Goal: Complete application form: Complete application form

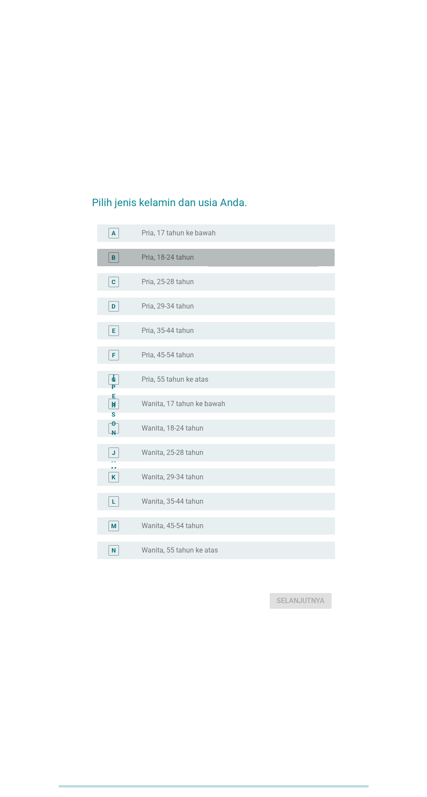
scroll to position [5, 0]
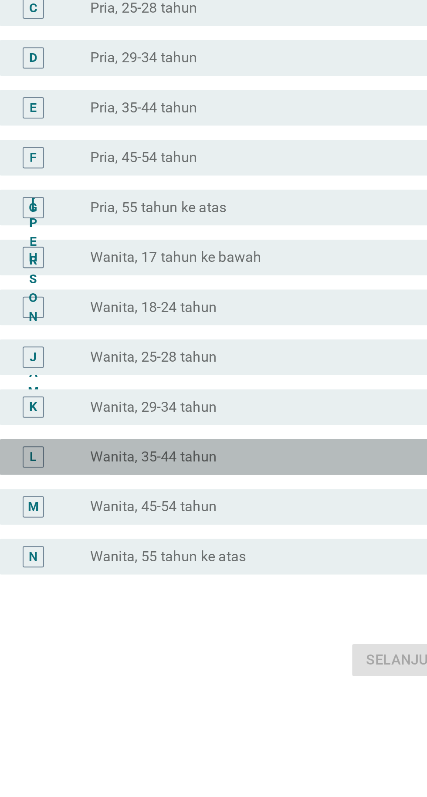
click at [249, 501] on div "tombol radio tidak dicentang Wanita, 35-44 tahun" at bounding box center [232, 496] width 180 height 9
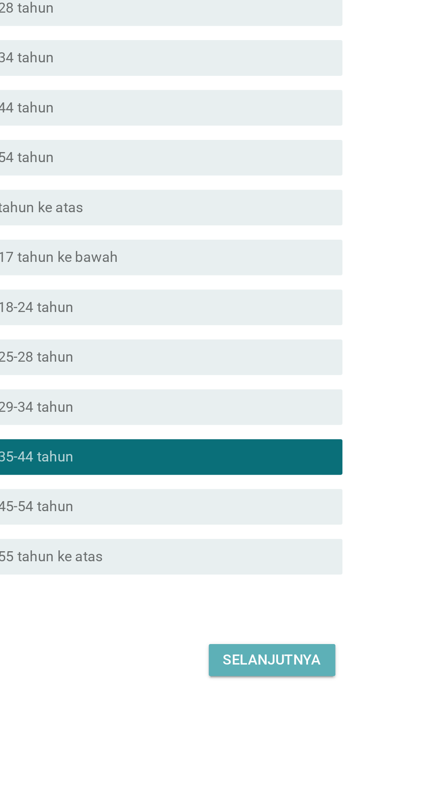
click at [313, 600] on font "Selanjutnya" at bounding box center [301, 595] width 48 height 8
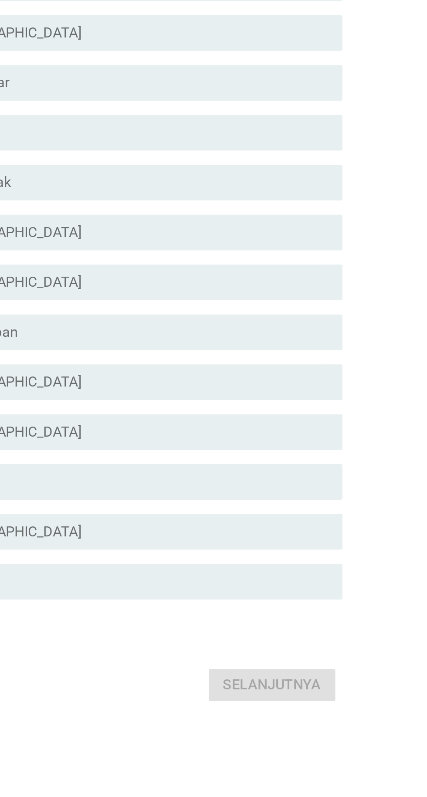
scroll to position [0, 0]
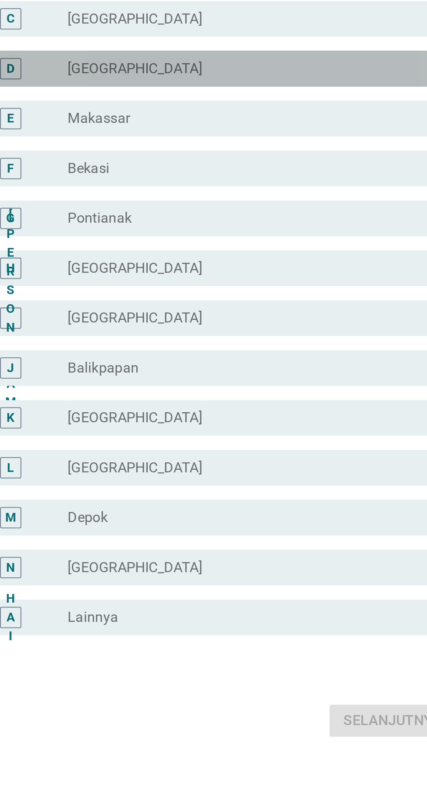
click at [292, 298] on div "tombol radio tidak dicentang [GEOGRAPHIC_DATA]" at bounding box center [232, 294] width 180 height 9
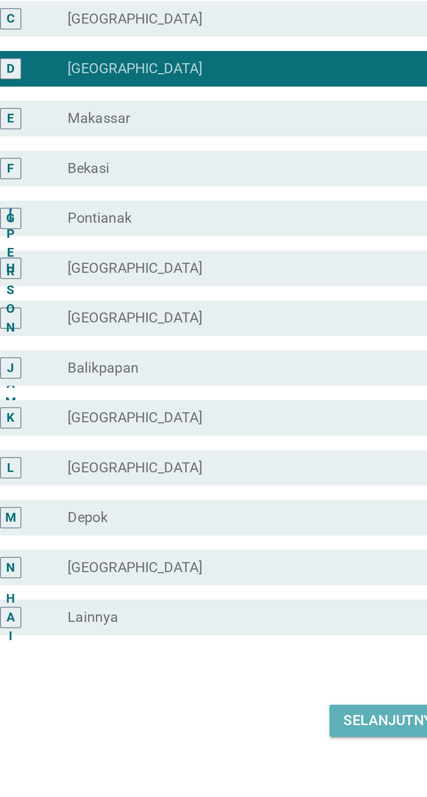
click at [311, 621] on button "Selanjutnya" at bounding box center [301, 613] width 62 height 16
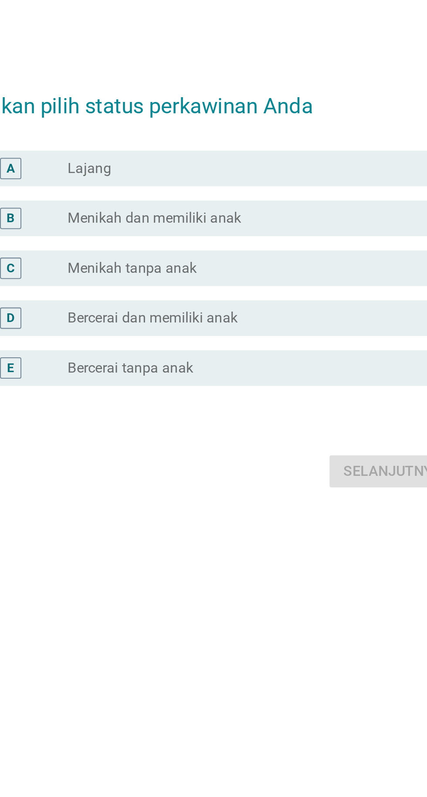
scroll to position [21, 0]
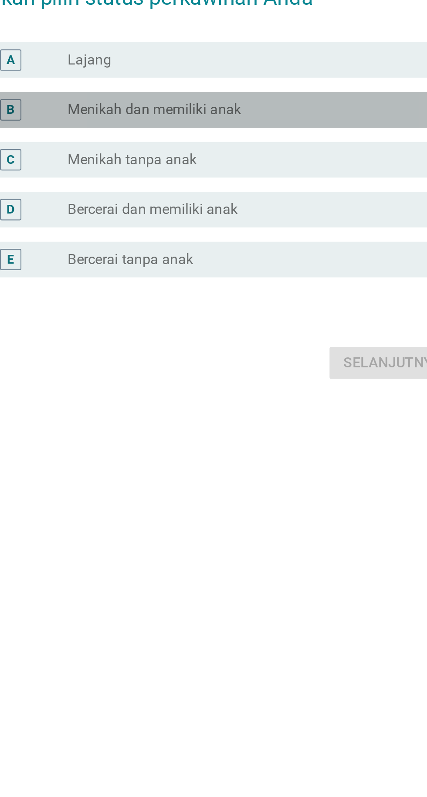
click at [300, 355] on div "B tombol radio tidak dicentang Menikah dan memiliki anak" at bounding box center [215, 346] width 237 height 17
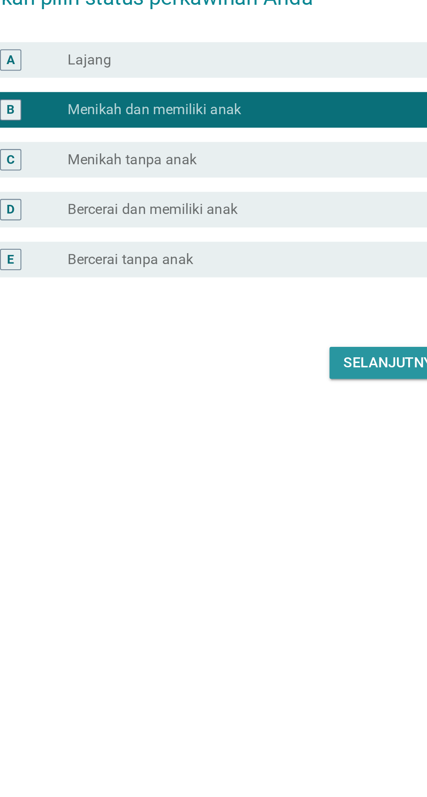
click at [304, 474] on font "Selanjutnya" at bounding box center [301, 470] width 48 height 8
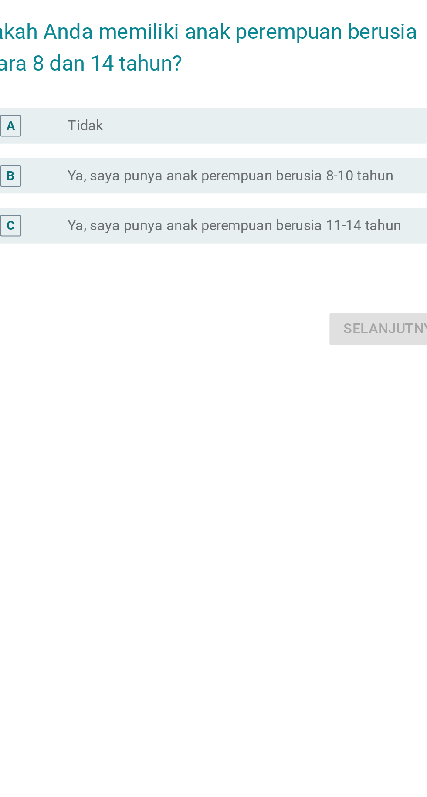
scroll to position [24, 0]
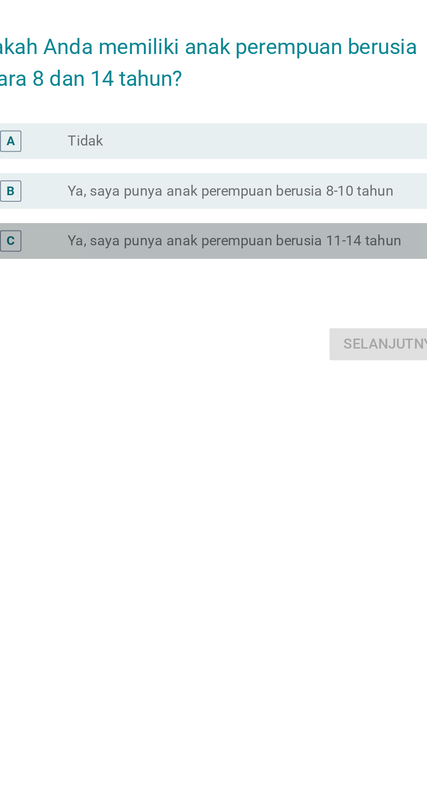
click at [282, 407] on font "Ya, saya punya anak perempuan berusia 11-14 tahun" at bounding box center [223, 402] width 163 height 8
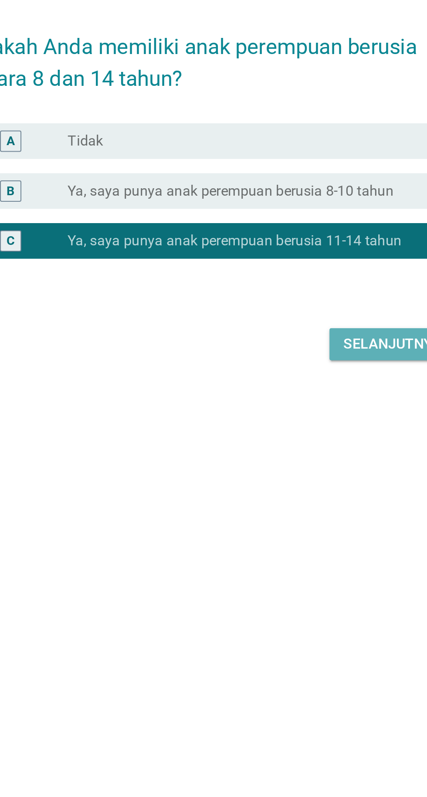
click at [309, 461] on button "Selanjutnya" at bounding box center [301, 453] width 62 height 16
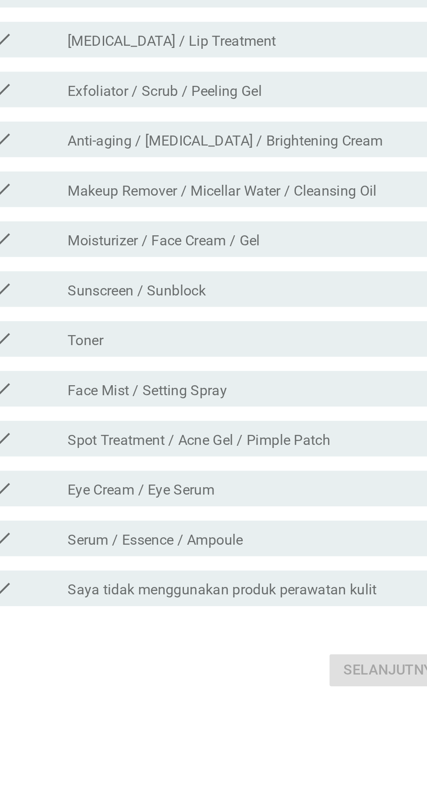
scroll to position [0, 0]
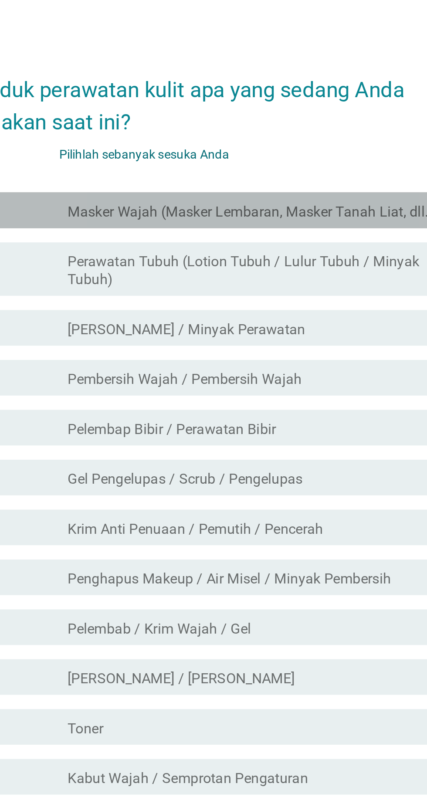
click at [301, 228] on font "Masker Wajah (Masker Lembaran, Masker Tanah Liat, dll.)" at bounding box center [231, 224] width 179 height 8
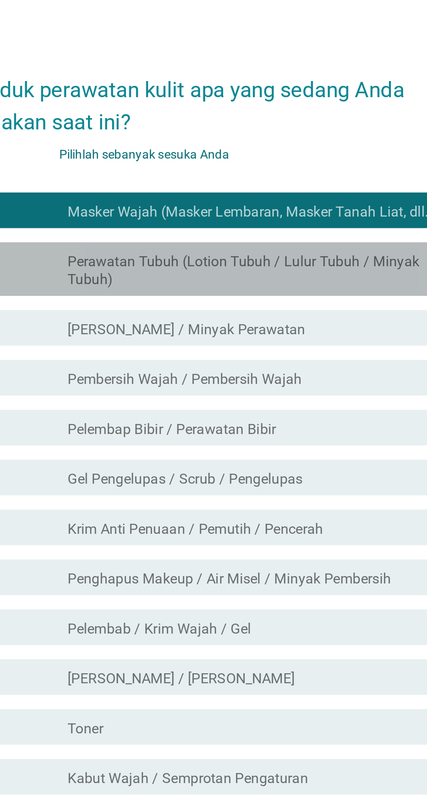
click at [306, 262] on font "Perawatan Tubuh (Lotion Tubuh / Lulur Tubuh / Minyak Tubuh)" at bounding box center [235, 252] width 186 height 17
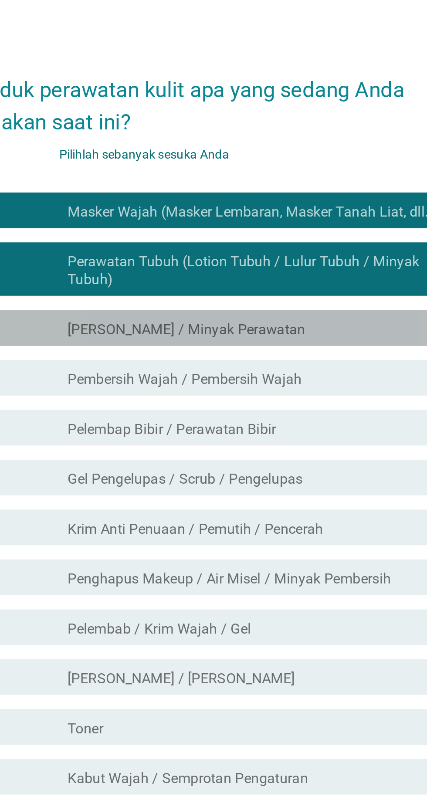
click at [288, 286] on div "garis besar kotak centang kosong Minyak Wajah / Minyak Perawatan" at bounding box center [235, 281] width 186 height 10
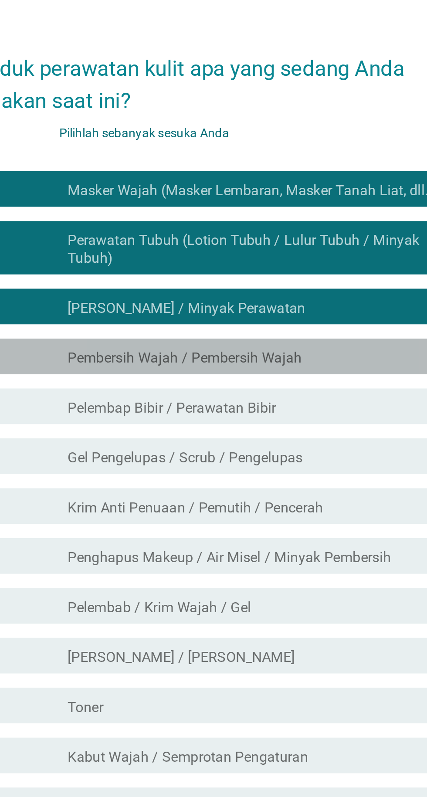
click at [298, 311] on div "garis besar kotak centang kosong Pembersih Wajah / Pembersih Wajah" at bounding box center [235, 305] width 186 height 10
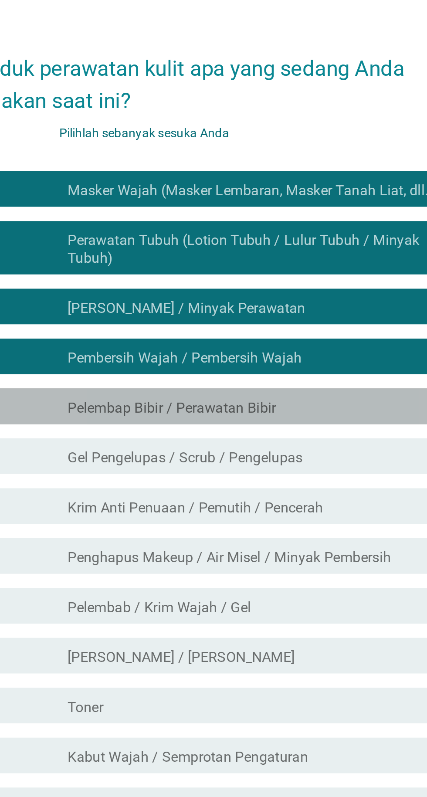
click at [298, 335] on div "garis besar kotak centang kosong Pelembap Bibir / Perawatan Bibir" at bounding box center [235, 330] width 186 height 10
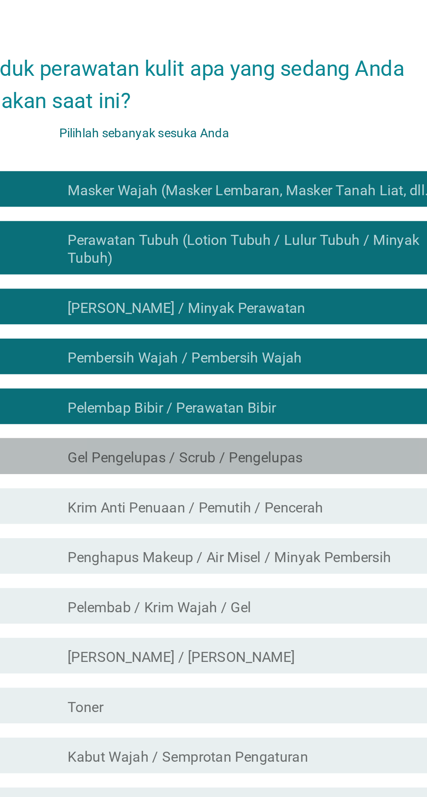
click at [289, 359] on div "garis besar kotak centang kosong Gel Pengelupas / Scrub / Pengelupas" at bounding box center [235, 354] width 186 height 10
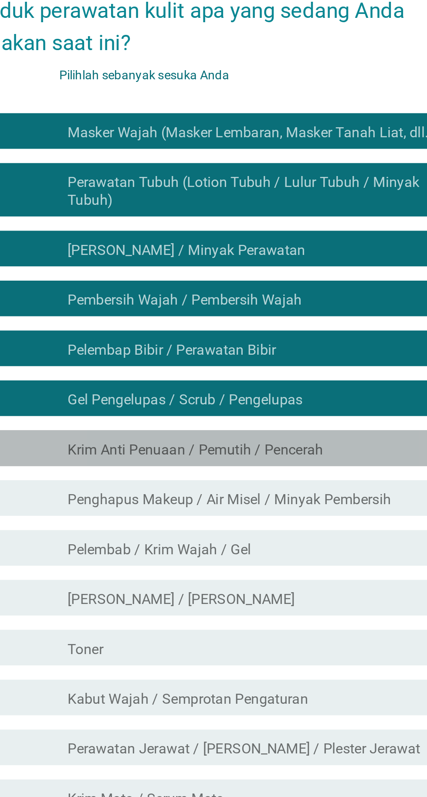
click at [289, 384] on div "garis besar kotak centang kosong Krim Anti Penuaan / Pemutih / Pencerah" at bounding box center [235, 378] width 186 height 10
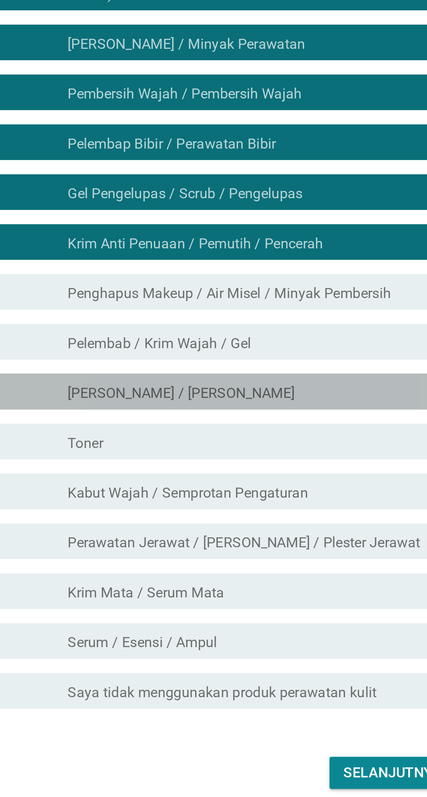
click at [283, 457] on div "garis besar kotak centang kosong [PERSON_NAME] / [PERSON_NAME]" at bounding box center [235, 452] width 186 height 10
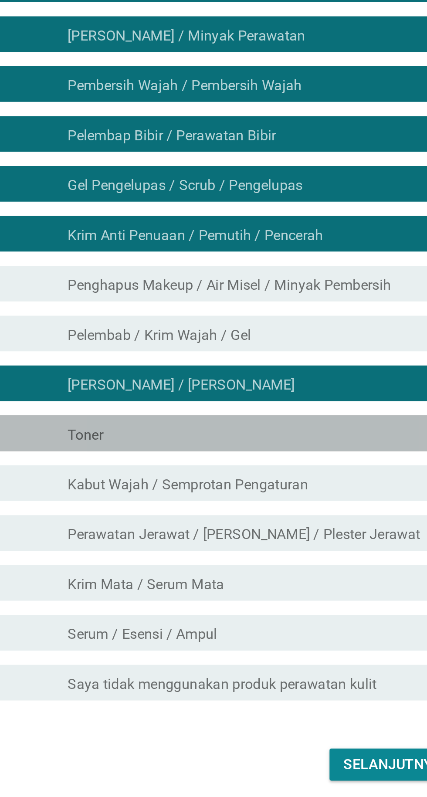
click at [280, 485] on div "memeriksa garis besar kotak centang kosong Toner" at bounding box center [215, 476] width 237 height 17
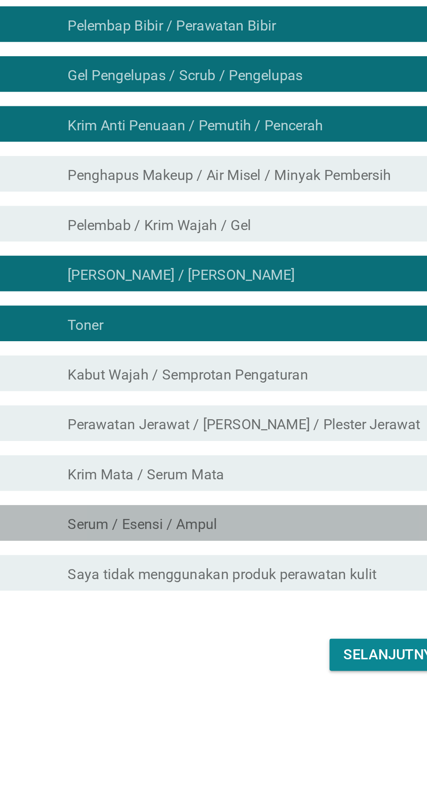
click at [298, 583] on div "memeriksa garis besar kotak centang kosong Serum / Esensi / Ampul" at bounding box center [215, 573] width 237 height 17
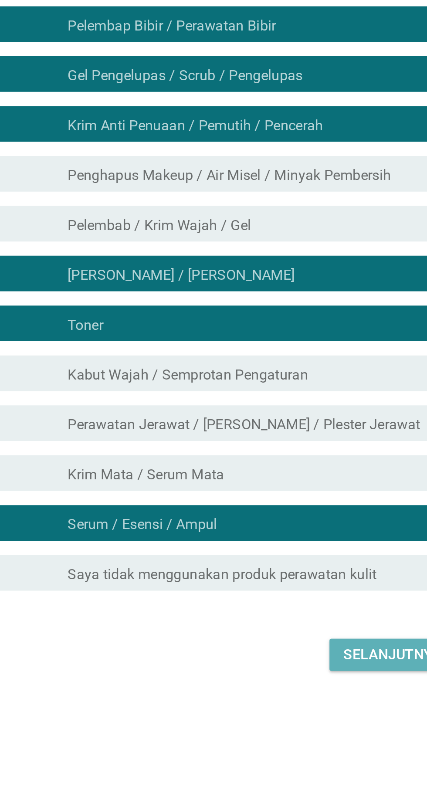
click at [305, 642] on font "Selanjutnya" at bounding box center [301, 638] width 48 height 8
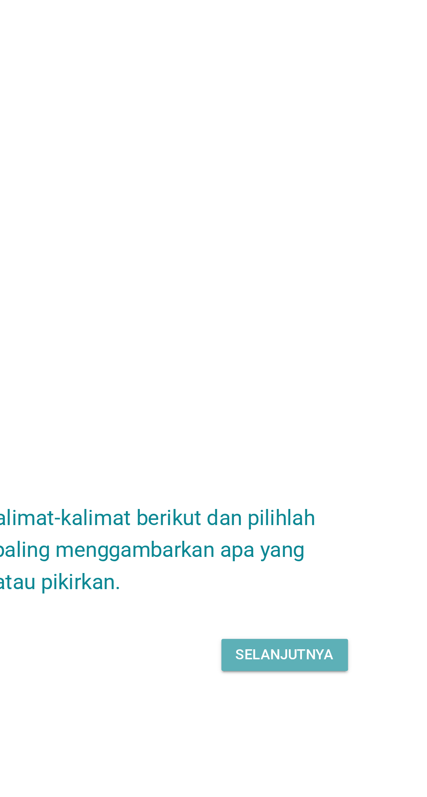
click at [303, 439] on font "Selanjutnya" at bounding box center [301, 435] width 48 height 8
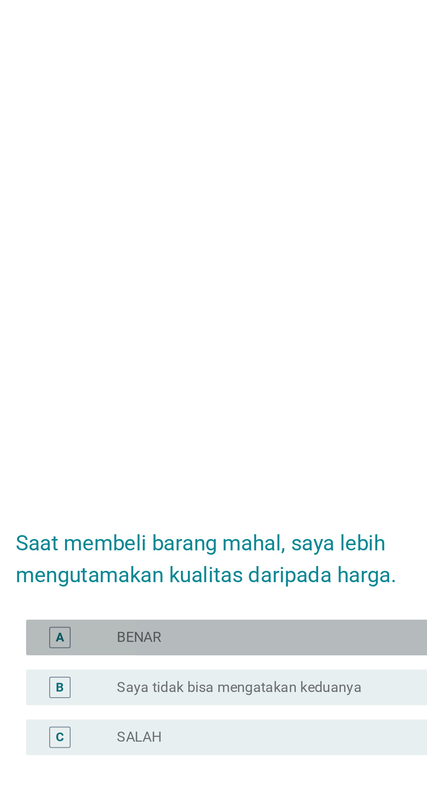
click at [234, 380] on div "tombol radio tidak dicentang BENAR" at bounding box center [232, 375] width 180 height 9
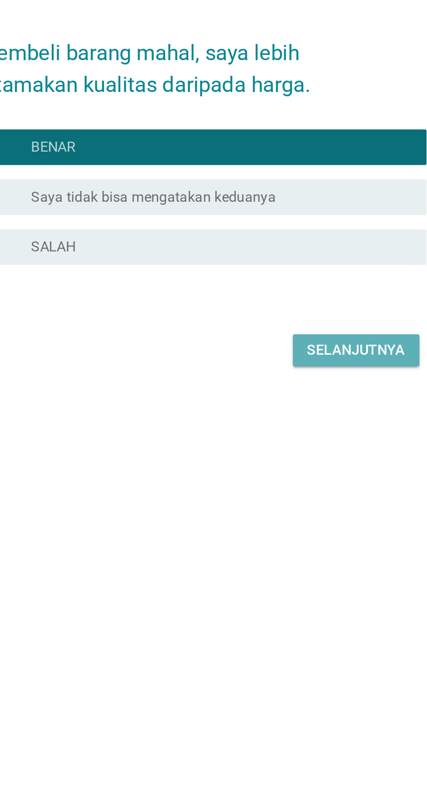
click at [317, 482] on button "Selanjutnya" at bounding box center [301, 475] width 62 height 16
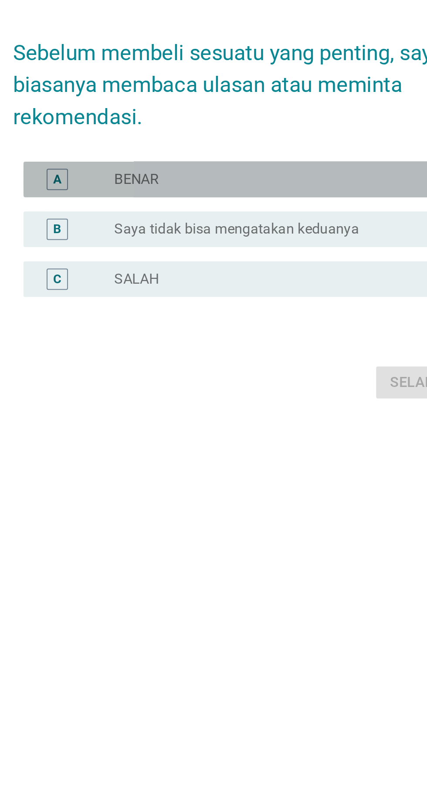
click at [289, 387] on div "tombol radio tidak dicentang BENAR" at bounding box center [232, 383] width 180 height 9
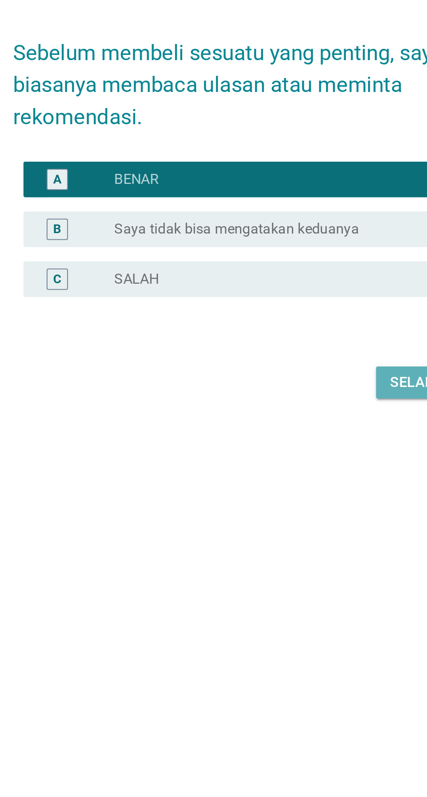
click at [288, 490] on button "Selanjutnya" at bounding box center [301, 482] width 62 height 16
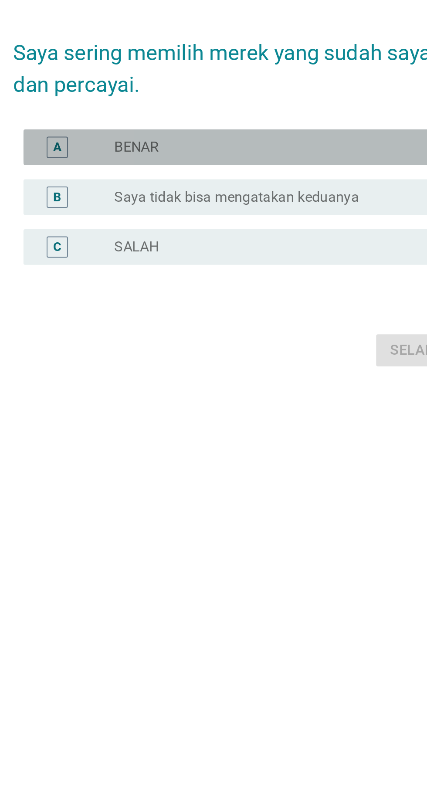
click at [278, 372] on div "tombol radio tidak dicentang BENAR" at bounding box center [232, 367] width 180 height 9
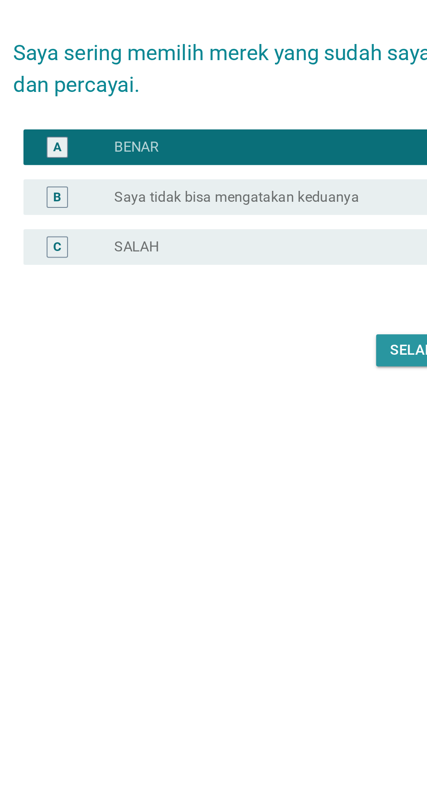
click at [288, 471] on font "Selanjutnya" at bounding box center [301, 466] width 48 height 8
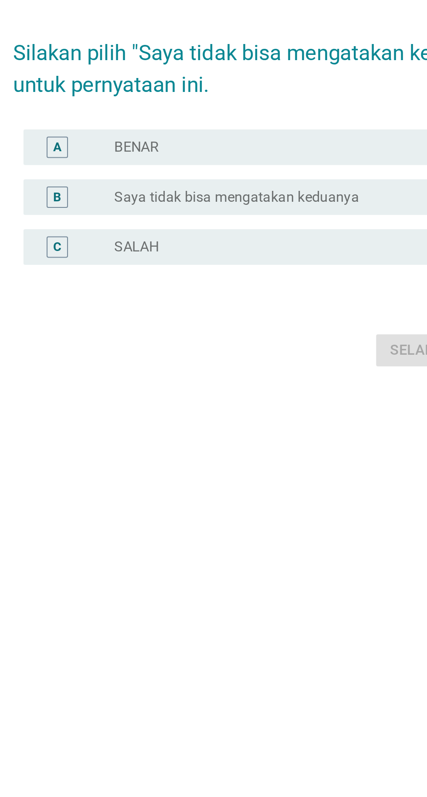
scroll to position [0, 0]
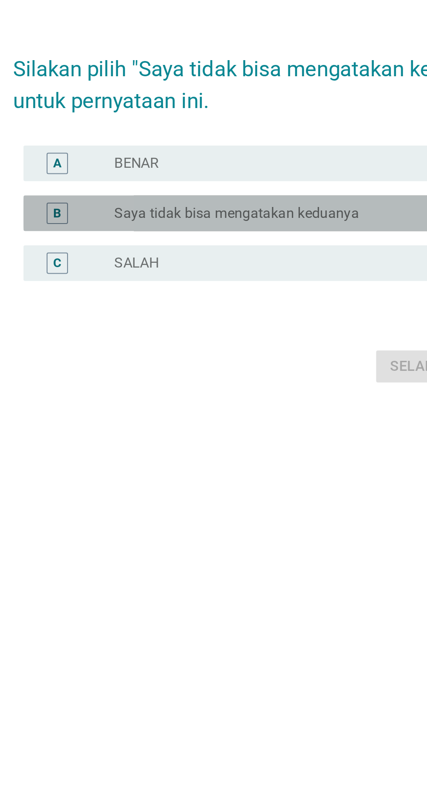
click at [281, 408] on div "B tombol radio tidak dicentang Saya tidak bisa mengatakan keduanya" at bounding box center [215, 399] width 237 height 17
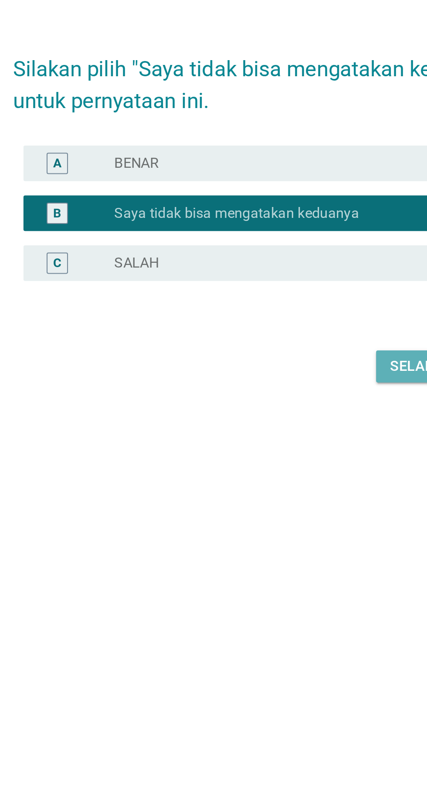
click at [288, 478] on font "Selanjutnya" at bounding box center [301, 474] width 48 height 8
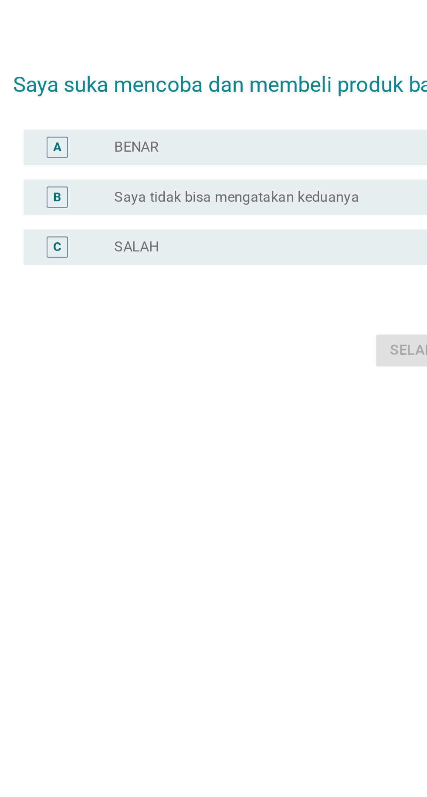
scroll to position [8, 0]
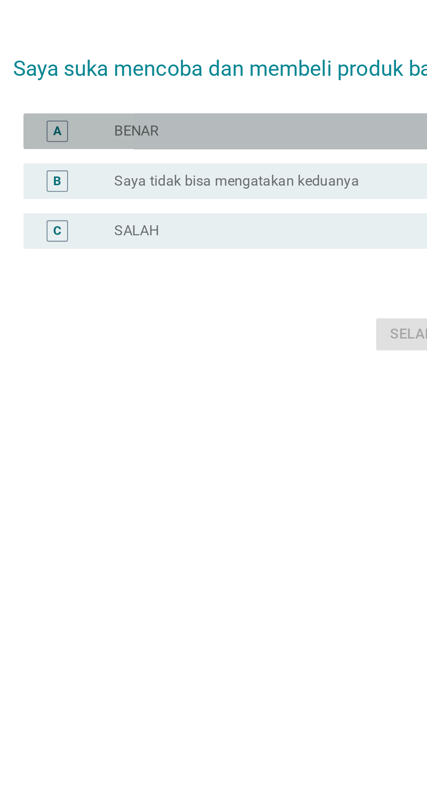
click at [282, 364] on div "tombol radio tidak dicentang BENAR" at bounding box center [232, 359] width 180 height 9
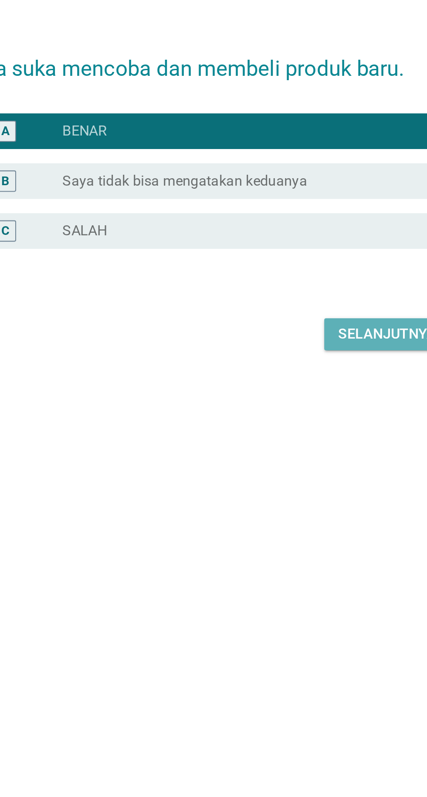
click at [304, 463] on font "Selanjutnya" at bounding box center [301, 458] width 48 height 8
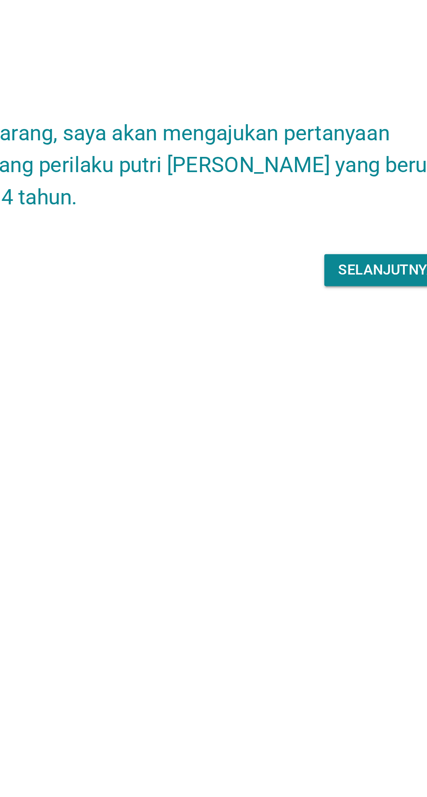
scroll to position [21, 0]
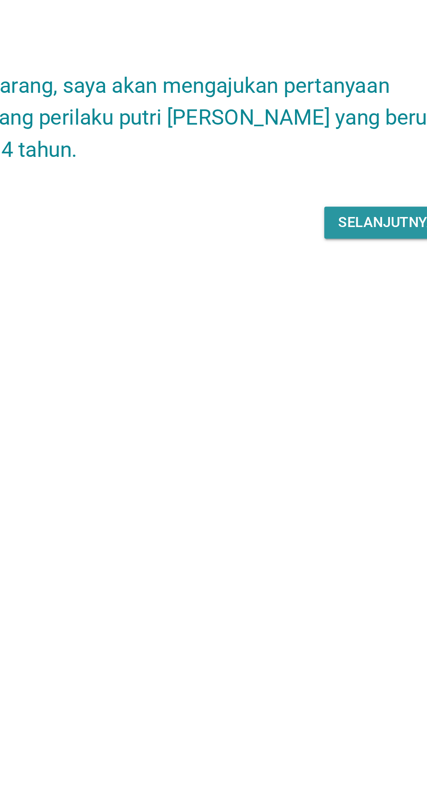
click at [305, 418] on font "Selanjutnya" at bounding box center [301, 414] width 48 height 8
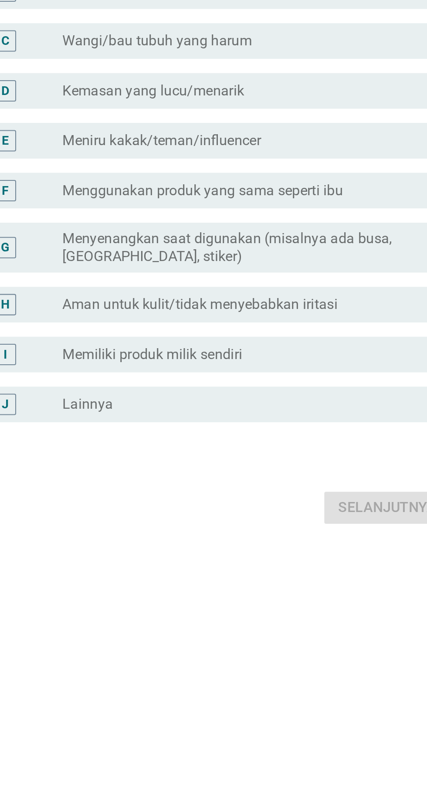
scroll to position [0, 0]
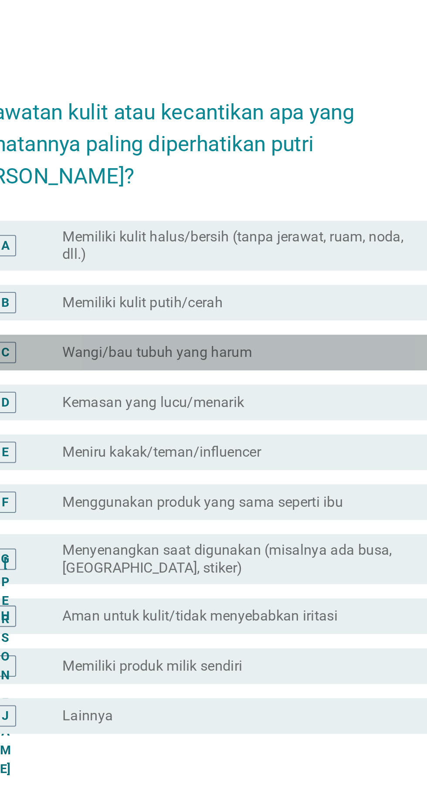
click at [291, 351] on div "tombol radio tidak dicentang Wangi/bau tubuh yang harum" at bounding box center [232, 346] width 180 height 9
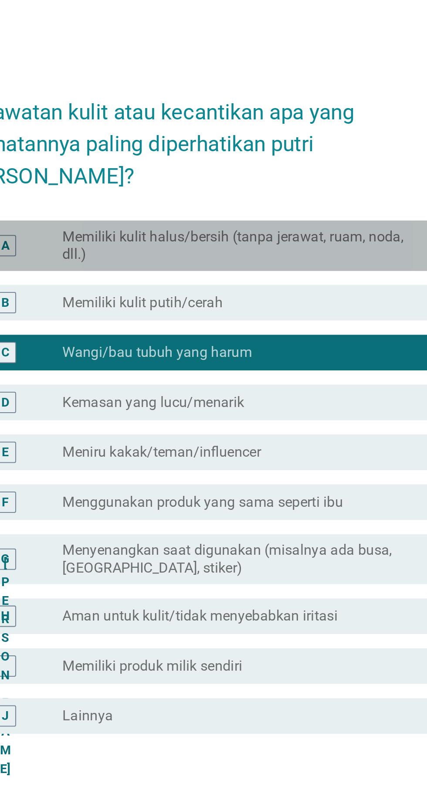
click at [313, 303] on font "Memiliki kulit halus/bersih (tanpa jerawat, ruam, noda, dll.)" at bounding box center [232, 293] width 180 height 17
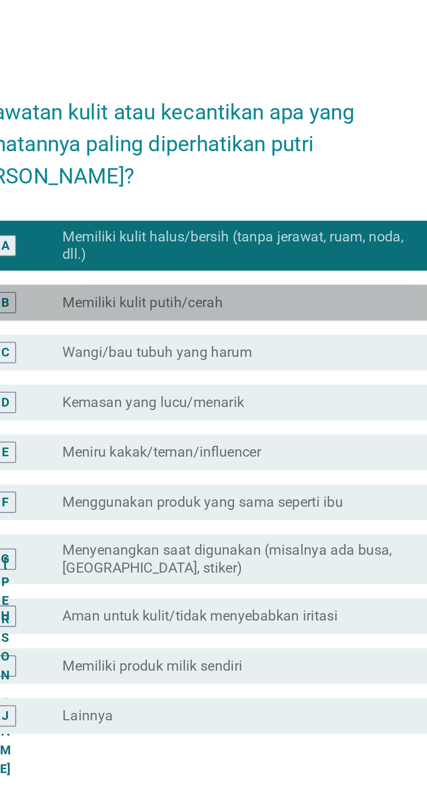
click at [297, 326] on div "tombol radio tidak dicentang Memiliki kulit putih/cerah" at bounding box center [232, 322] width 180 height 9
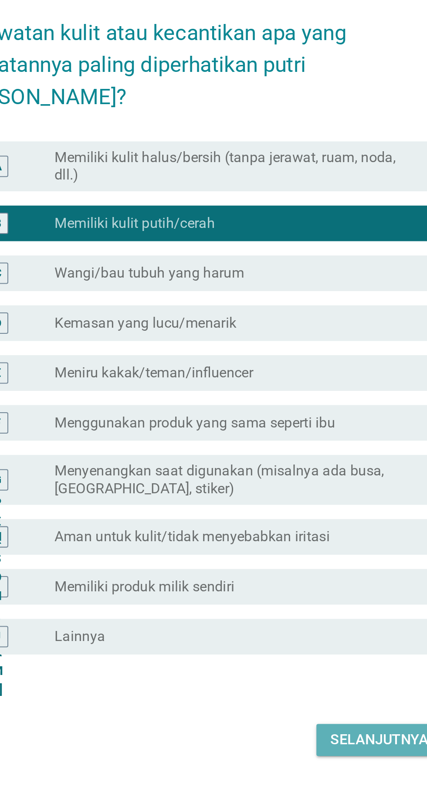
click at [310, 583] on button "Selanjutnya" at bounding box center [301, 575] width 62 height 16
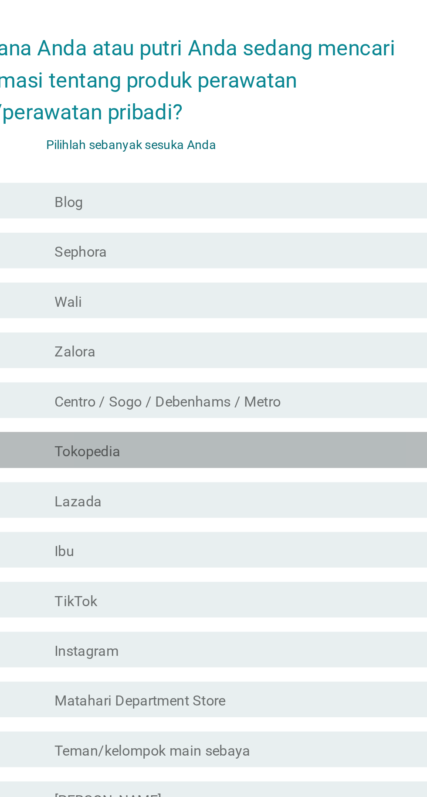
click at [248, 293] on div "memeriksa garis besar kotak centang kosong Tokopedia" at bounding box center [215, 284] width 237 height 17
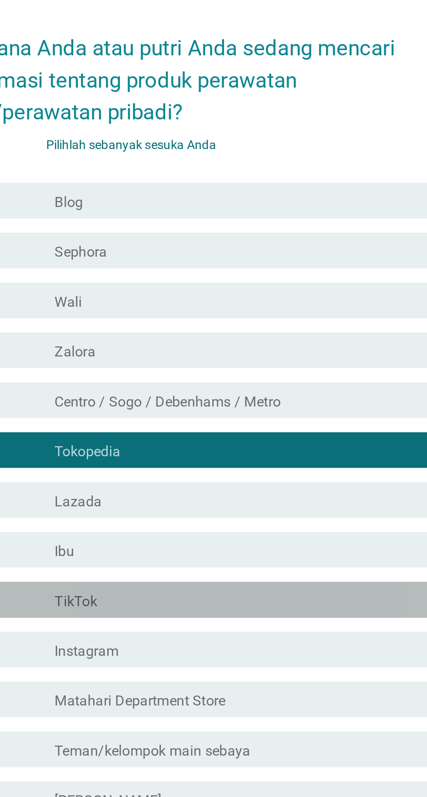
click at [254, 363] on div "garis besar kotak centang kosong TikTok" at bounding box center [235, 357] width 186 height 10
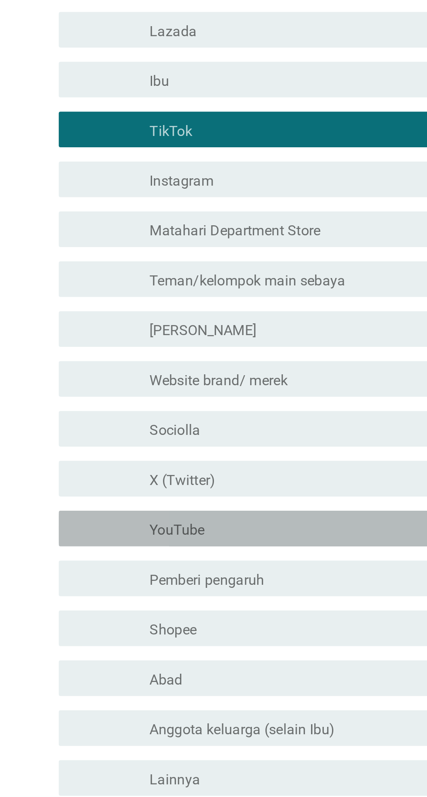
click at [219, 558] on div "garis besar kotak centang kosong YouTube" at bounding box center [235, 553] width 186 height 10
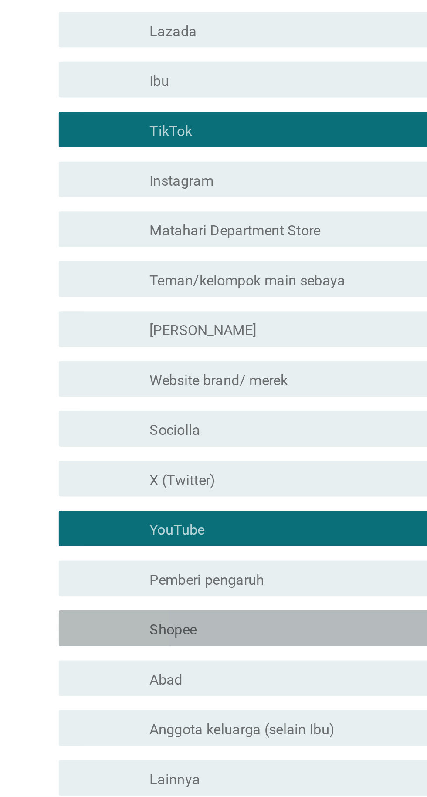
click at [213, 607] on div "garis besar kotak centang kosong Shopee" at bounding box center [235, 601] width 186 height 10
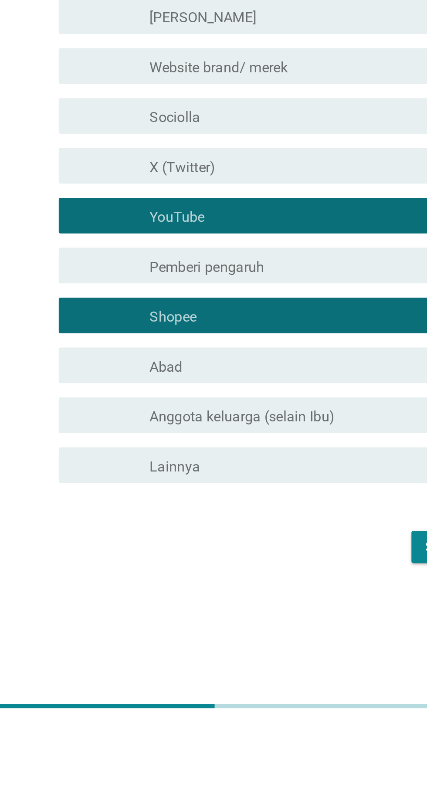
scroll to position [7, 0]
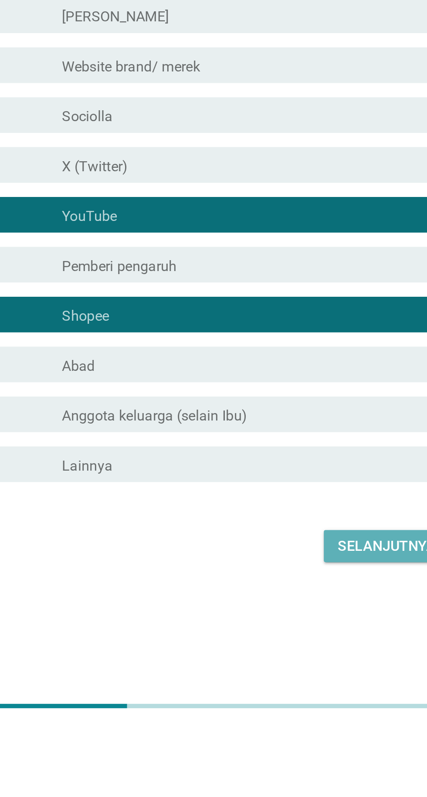
click at [280, 712] on font "Selanjutnya" at bounding box center [301, 708] width 48 height 8
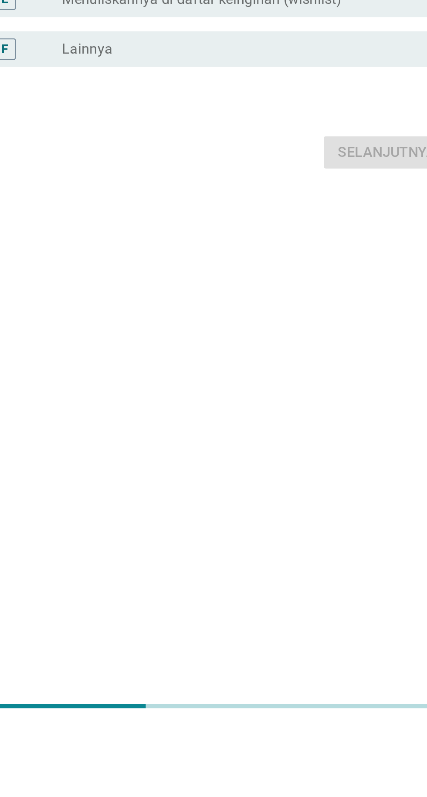
scroll to position [0, 0]
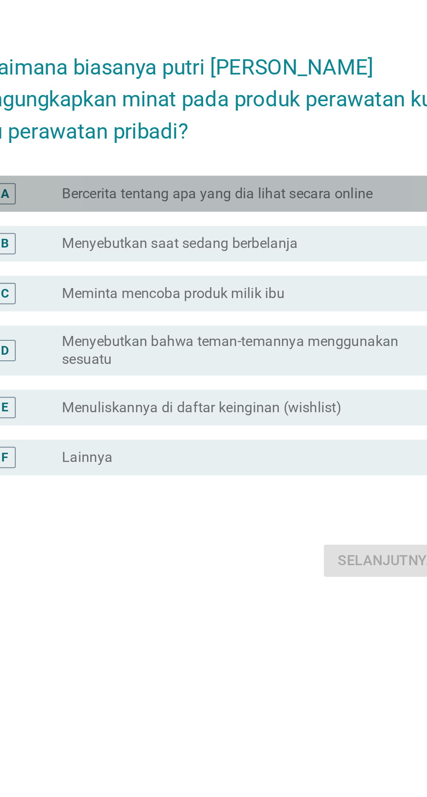
click at [303, 352] on div "A tombol radio tidak dicentang Bercerita tentang apa yang dia lihat secara onli…" at bounding box center [215, 342] width 237 height 17
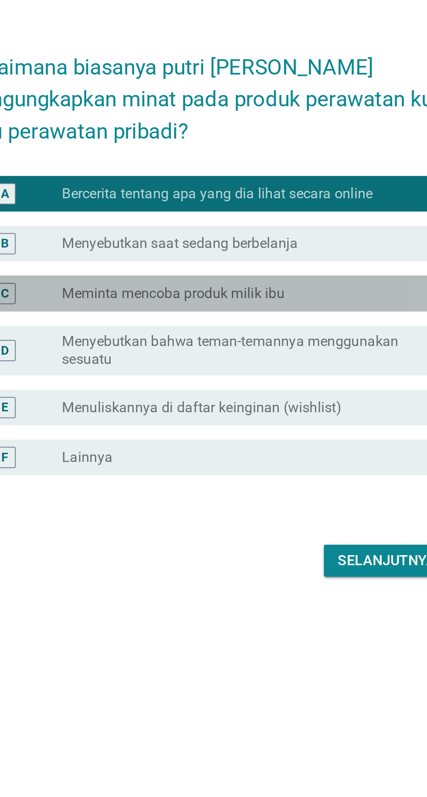
click at [296, 396] on div "tombol radio tidak dicentang Meminta mencoba produk milik ibu" at bounding box center [232, 391] width 180 height 9
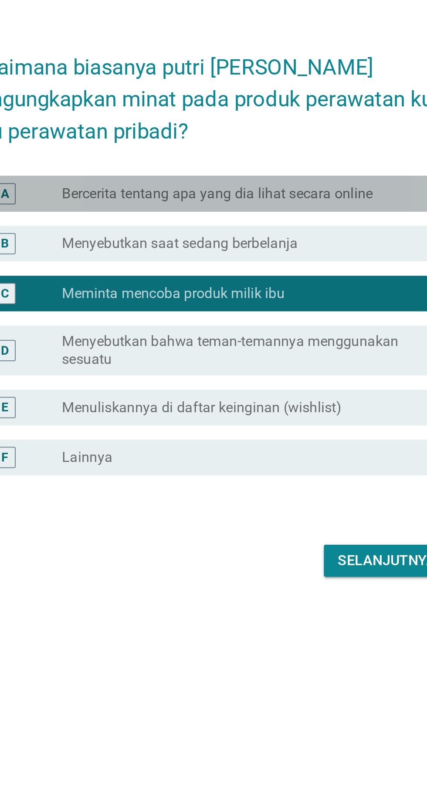
click at [293, 347] on font "Bercerita tentang apa yang dia lihat secara online" at bounding box center [218, 343] width 152 height 8
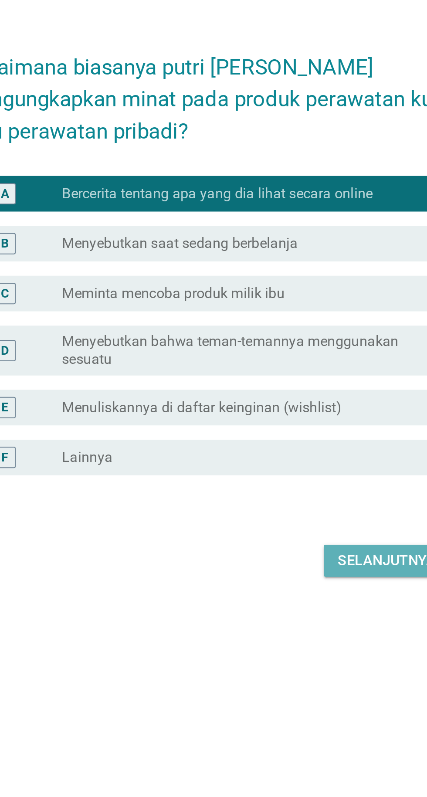
click at [307, 526] on font "Selanjutnya" at bounding box center [301, 522] width 48 height 8
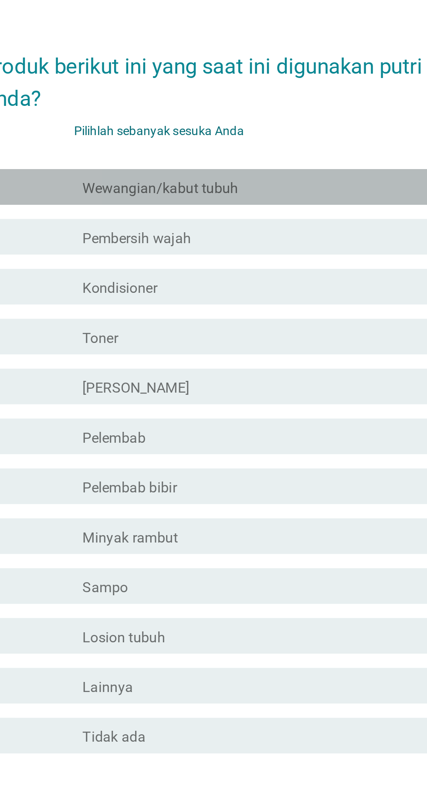
click at [283, 282] on div "garis besar kotak centang kosong Wewangian/kabut tubuh" at bounding box center [235, 276] width 186 height 10
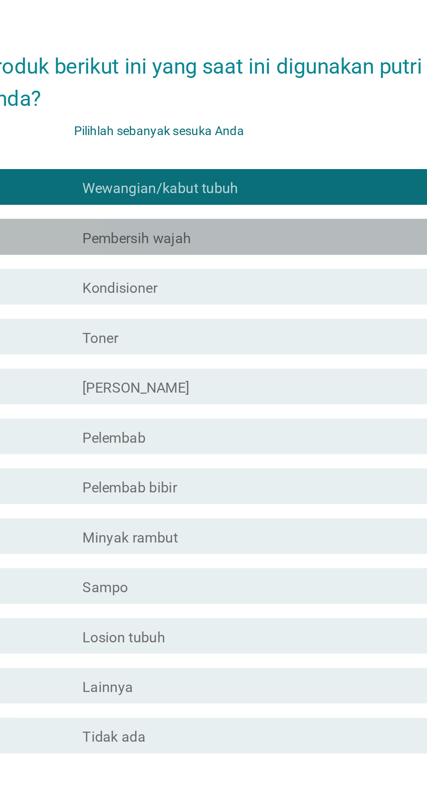
click at [282, 306] on div "garis besar kotak centang kosong Pembersih wajah" at bounding box center [235, 301] width 186 height 10
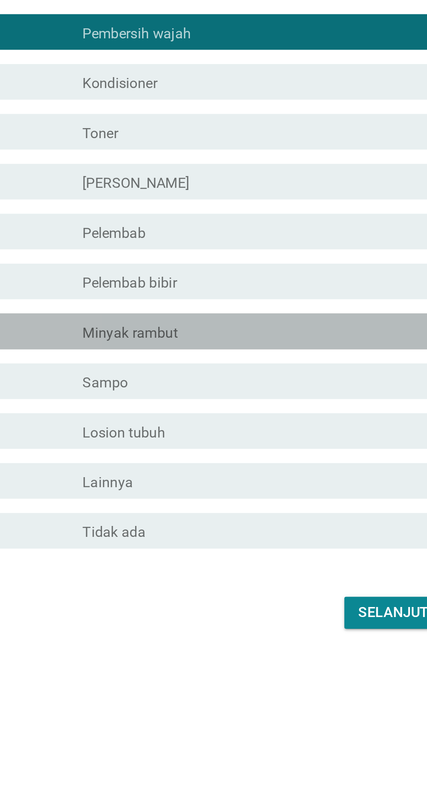
click at [268, 453] on div "garis besar kotak centang kosong Minyak rambut" at bounding box center [235, 447] width 186 height 10
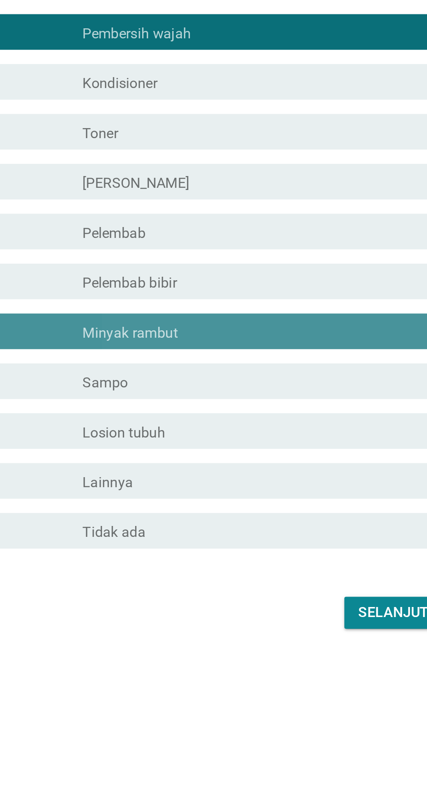
click at [264, 453] on div "garis besar kotak centang kosong Minyak rambut" at bounding box center [235, 447] width 186 height 10
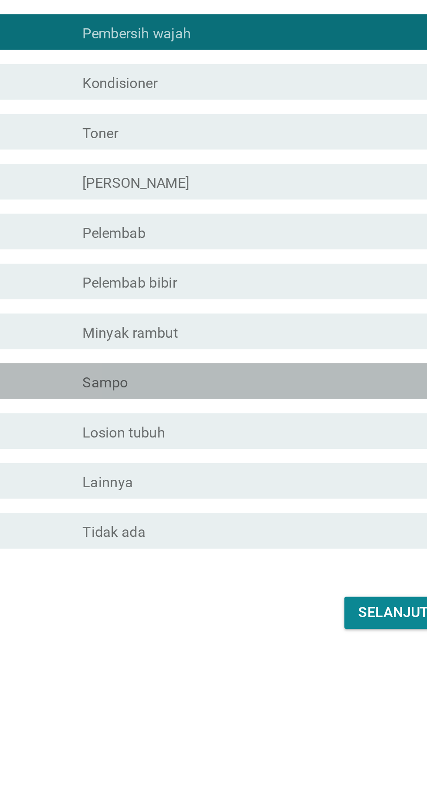
click at [263, 477] on div "garis besar kotak centang kosong Sampo" at bounding box center [235, 472] width 186 height 10
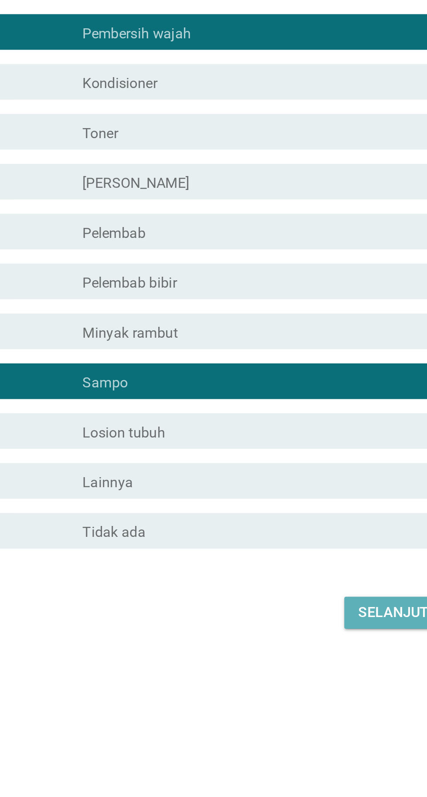
click at [293, 589] on font "Selanjutnya" at bounding box center [301, 585] width 48 height 8
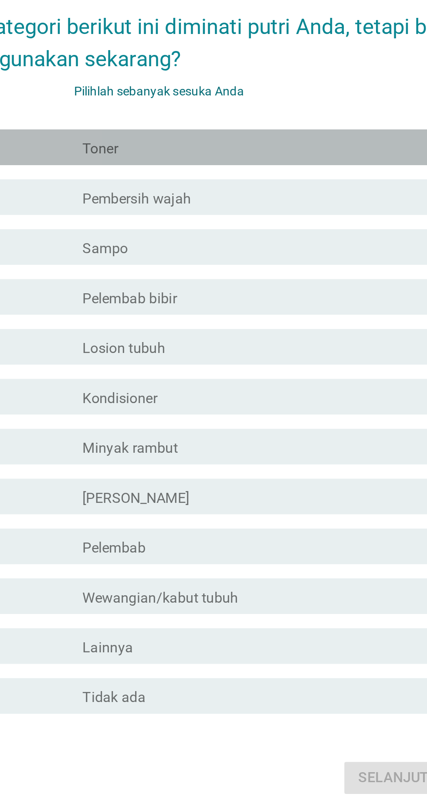
click at [296, 282] on div "garis besar kotak centang kosong Toner" at bounding box center [235, 276] width 186 height 10
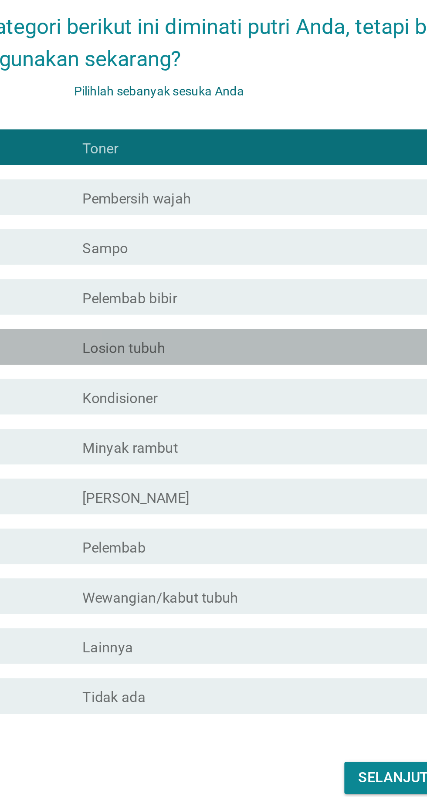
click at [274, 380] on div "garis besar kotak centang kosong Losion tubuh" at bounding box center [235, 374] width 186 height 10
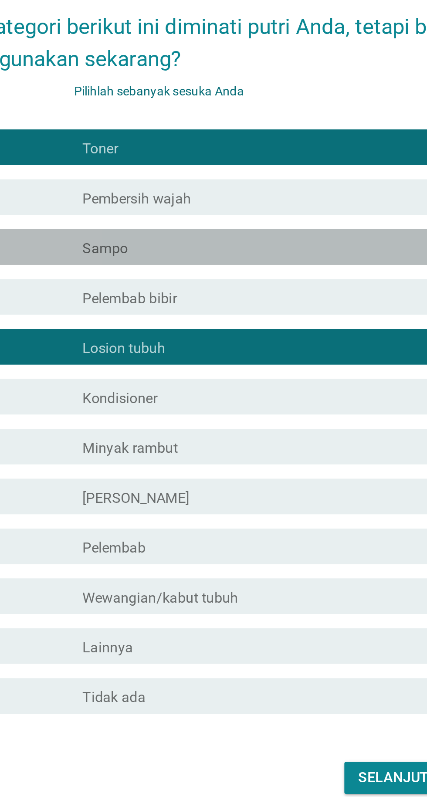
click at [268, 331] on div "garis besar kotak centang kosong Sampo" at bounding box center [235, 325] width 186 height 10
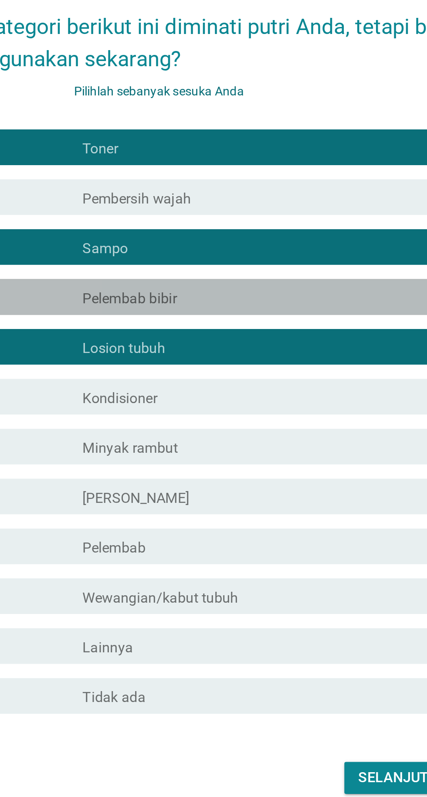
click at [268, 355] on div "garis besar kotak centang kosong Pelembab bibir" at bounding box center [235, 350] width 186 height 10
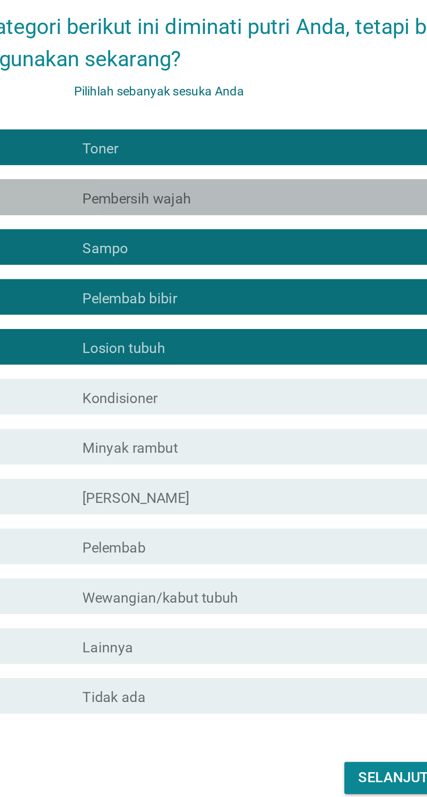
click at [287, 306] on div "garis besar kotak centang kosong Pembersih wajah" at bounding box center [235, 301] width 186 height 10
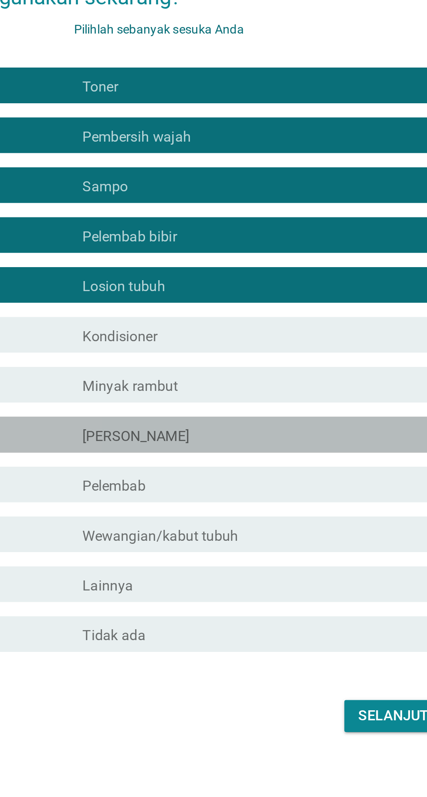
click at [236, 453] on div "garis besar kotak centang kosong [PERSON_NAME]" at bounding box center [235, 447] width 186 height 10
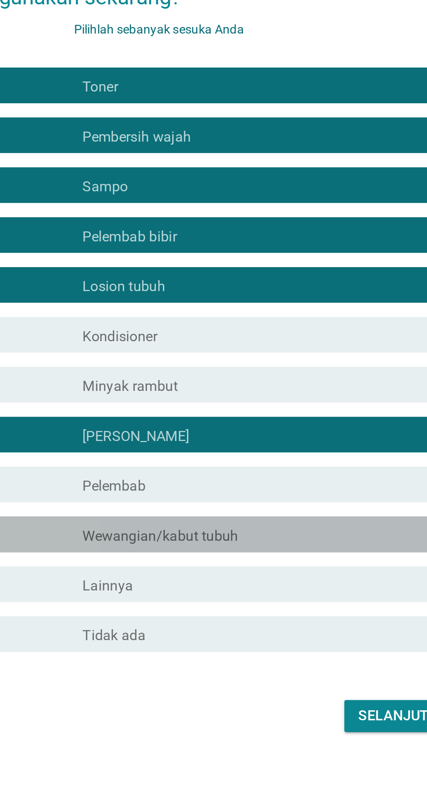
click at [258, 502] on div "garis besar kotak centang kosong Wewangian/kabut tubuh" at bounding box center [235, 496] width 186 height 10
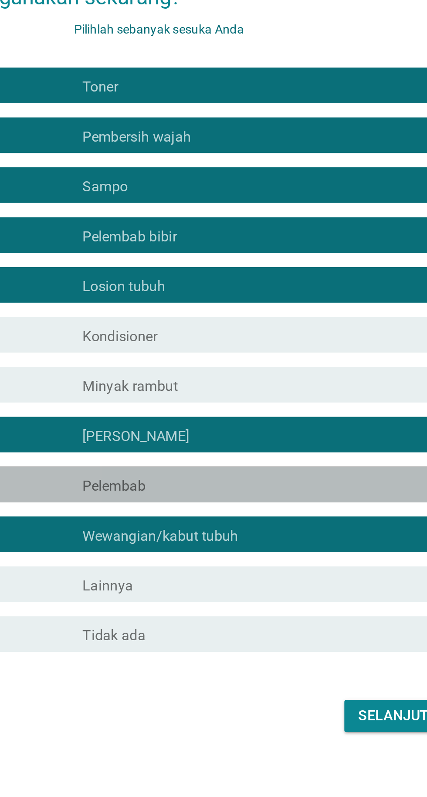
click at [273, 481] on div "memeriksa garis besar kotak centang kosong Pelembab" at bounding box center [215, 471] width 237 height 17
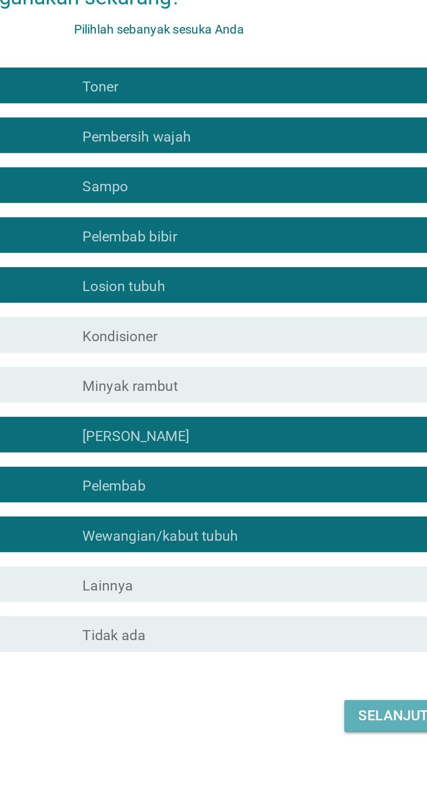
click at [297, 589] on font "Selanjutnya" at bounding box center [301, 585] width 48 height 8
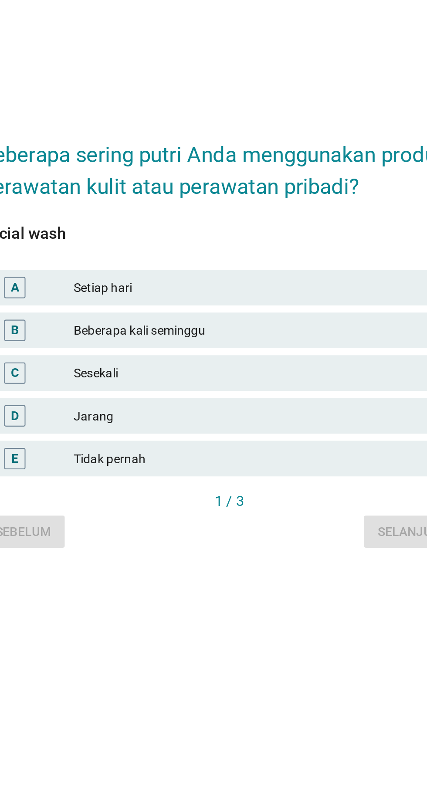
scroll to position [21, 0]
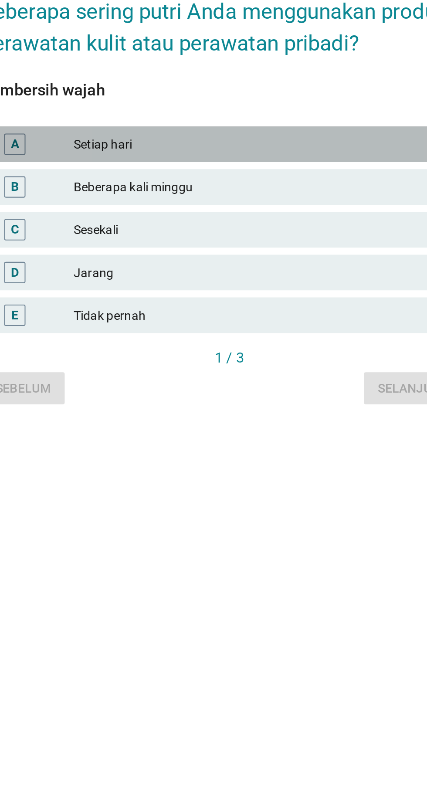
click at [272, 359] on font "Setiap hari" at bounding box center [232, 354] width 191 height 9
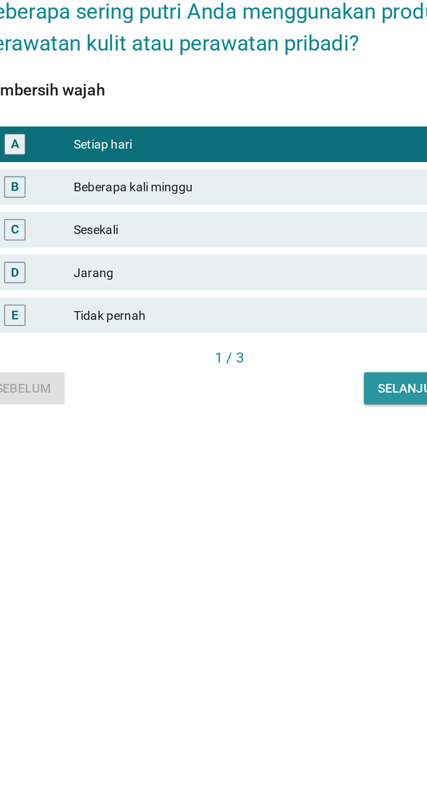
click at [302, 482] on button "Selanjutnya" at bounding box center [307, 474] width 56 height 16
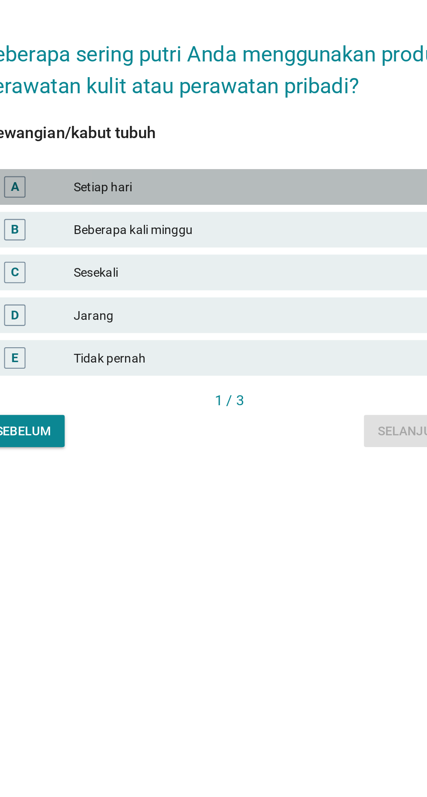
click at [274, 380] on font "Setiap hari" at bounding box center [232, 375] width 191 height 9
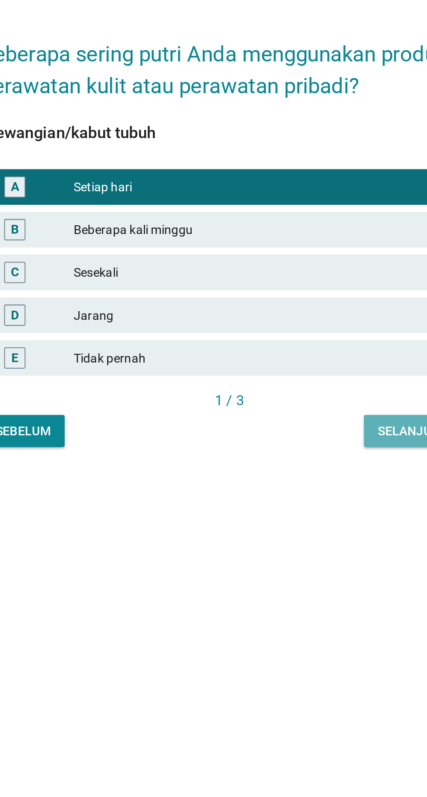
click at [303, 500] on font "Selanjutnya" at bounding box center [307, 495] width 42 height 9
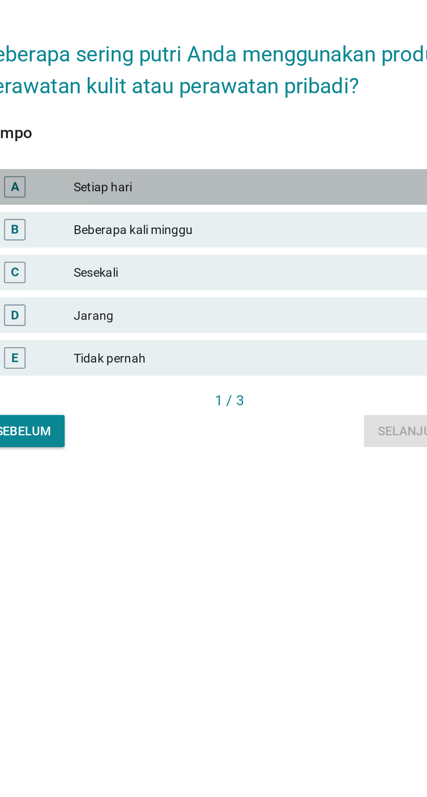
click at [270, 380] on font "Setiap hari" at bounding box center [232, 375] width 191 height 9
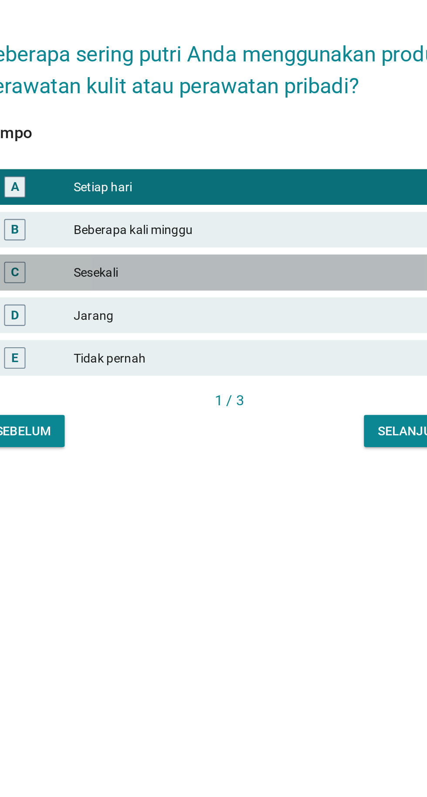
click at [269, 422] on font "Sesekali" at bounding box center [232, 417] width 191 height 9
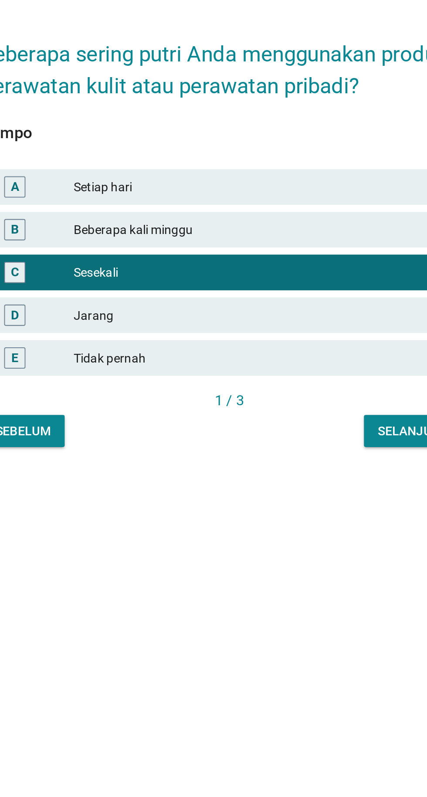
click at [269, 401] on font "Beberapa kali minggu" at bounding box center [232, 396] width 191 height 9
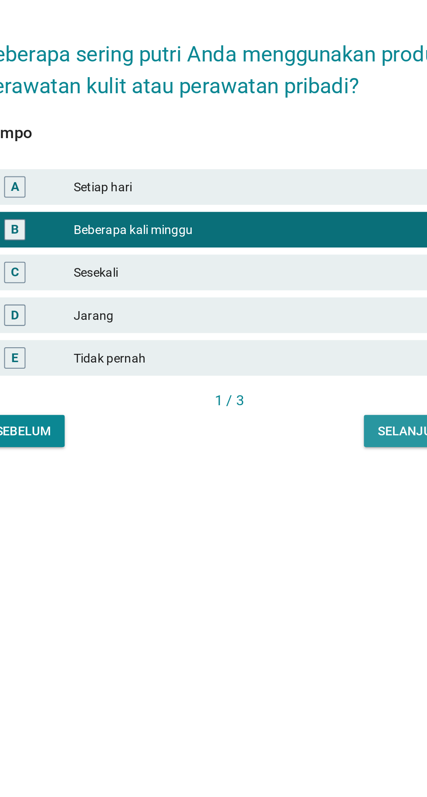
click at [304, 500] on font "Selanjutnya" at bounding box center [307, 495] width 42 height 9
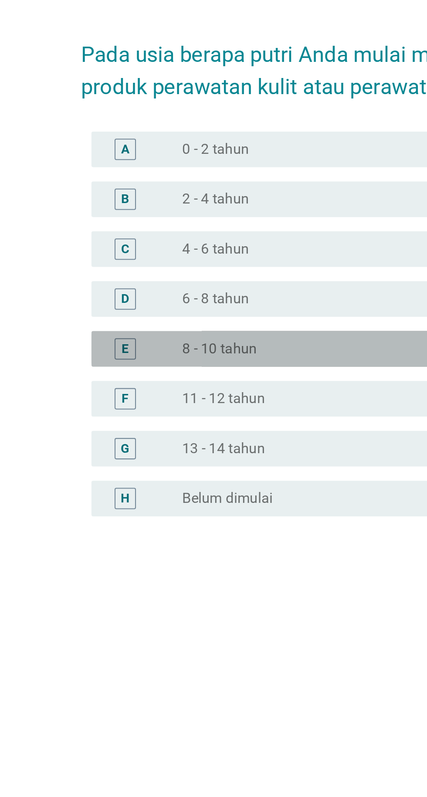
click at [228, 420] on div "E tombol radio tidak dicentang 8 - 10 tahun" at bounding box center [215, 411] width 237 height 17
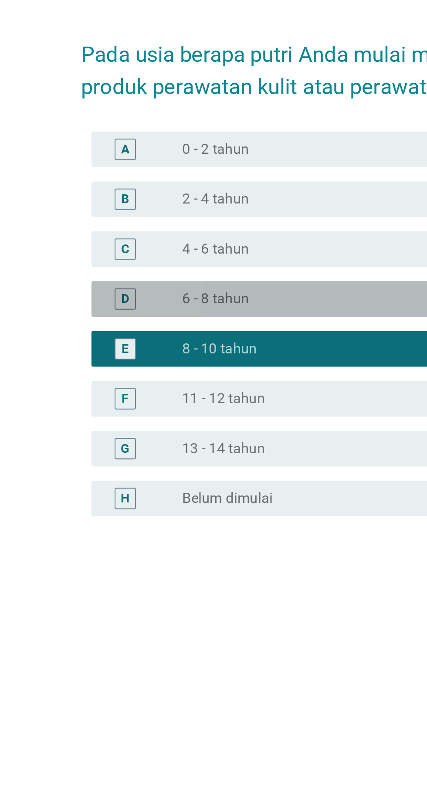
click at [247, 392] on div "tombol radio tidak dicentang 6 - 8 tahun" at bounding box center [232, 387] width 180 height 9
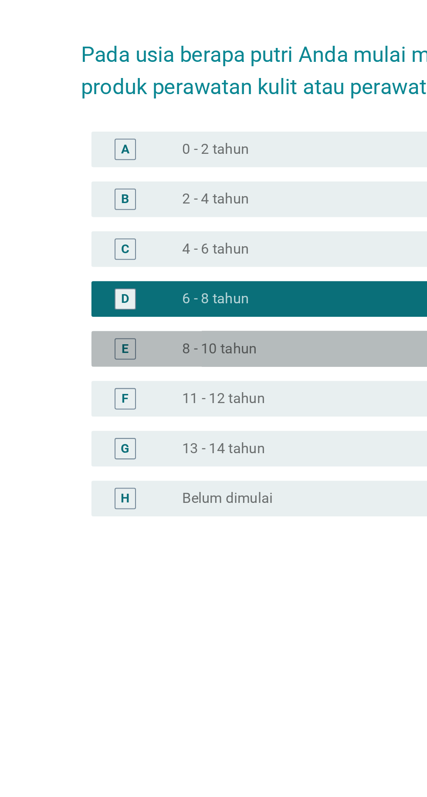
click at [231, 416] on div "tombol radio tidak dicentang 8 - 10 tahun" at bounding box center [232, 411] width 180 height 9
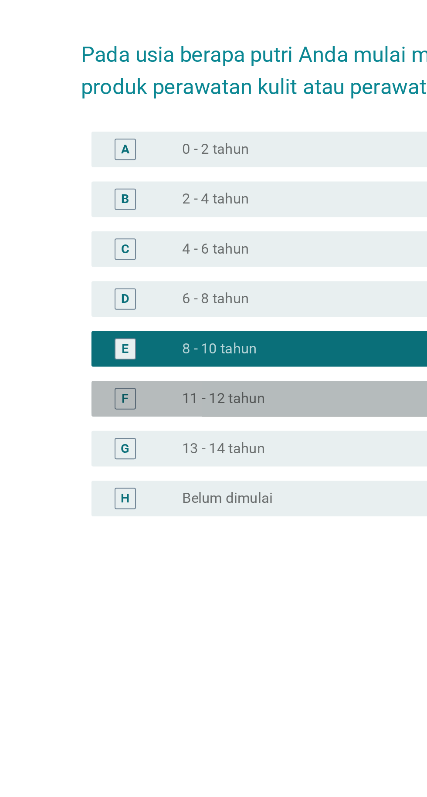
click at [228, 441] on div "tombol radio tidak dicentang 11 - 12 tahun" at bounding box center [232, 436] width 180 height 9
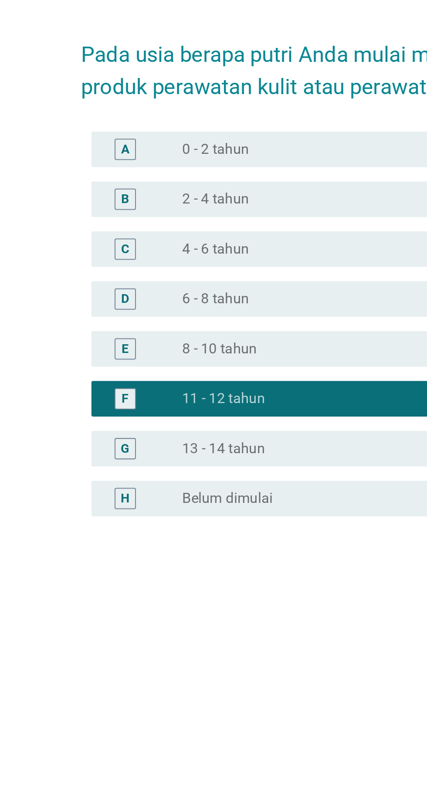
click at [237, 416] on div "tombol radio tidak dicentang 8 - 10 tahun" at bounding box center [232, 411] width 180 height 9
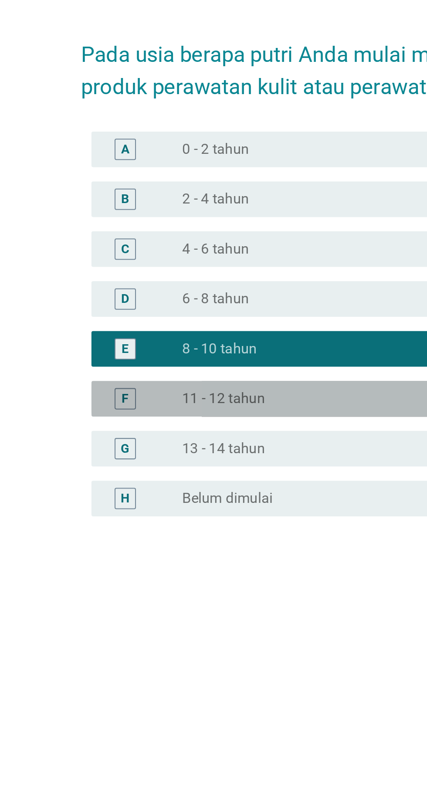
click at [231, 441] on div "tombol radio tidak dicentang 11 - 12 tahun" at bounding box center [232, 436] width 180 height 9
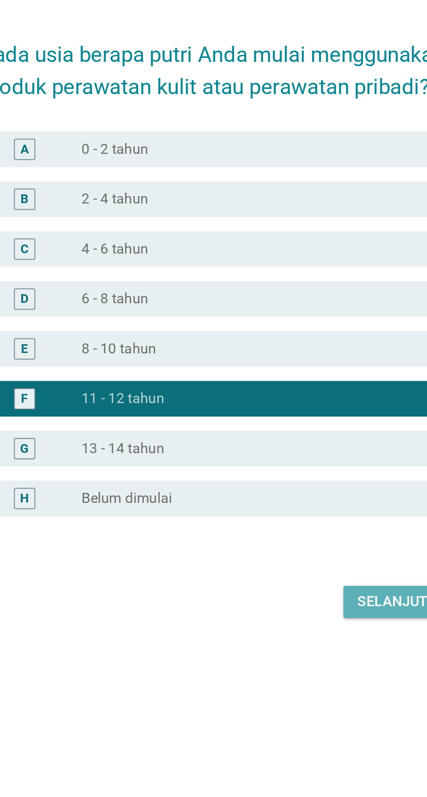
click at [288, 539] on font "Selanjutnya" at bounding box center [301, 535] width 48 height 8
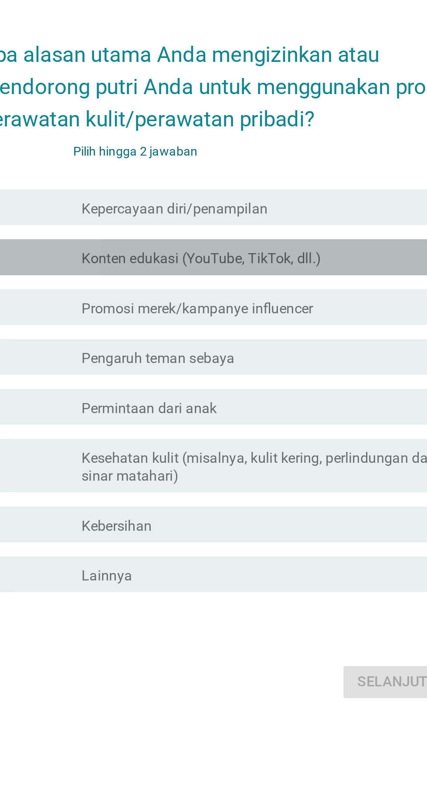
click at [288, 352] on div "garis besar kotak centang kosong Konten edukasi (YouTube, TikTok, dll.)" at bounding box center [235, 347] width 186 height 10
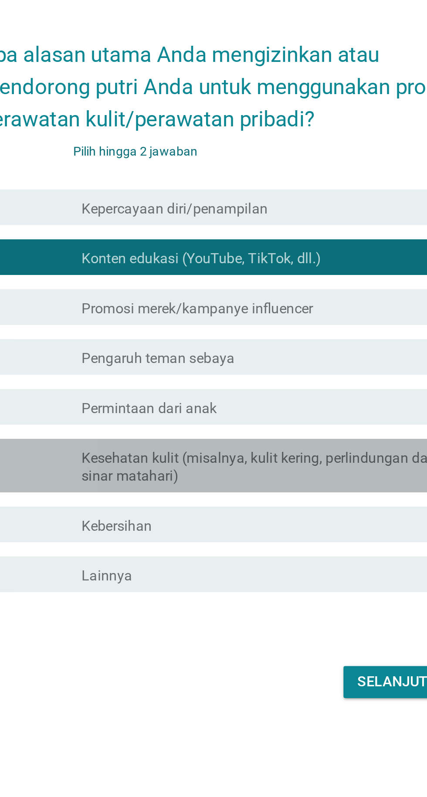
click at [262, 459] on font "Kesehatan kulit (misalnya, kulit kering, perlindungan dari sinar matahari)" at bounding box center [235, 449] width 186 height 17
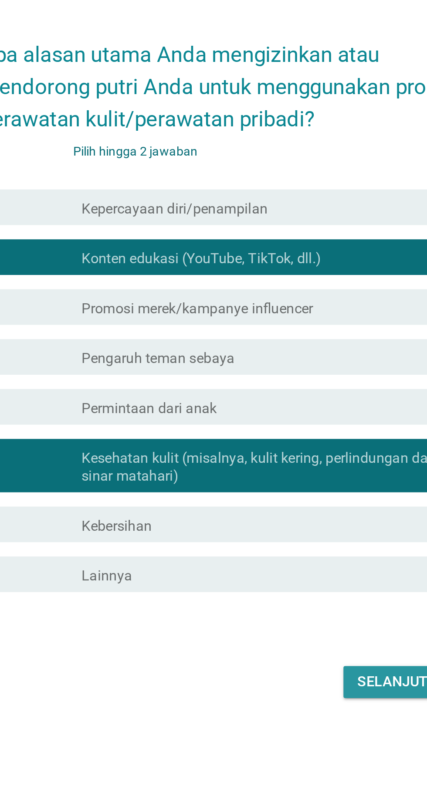
click at [291, 559] on font "Selanjutnya" at bounding box center [301, 555] width 48 height 8
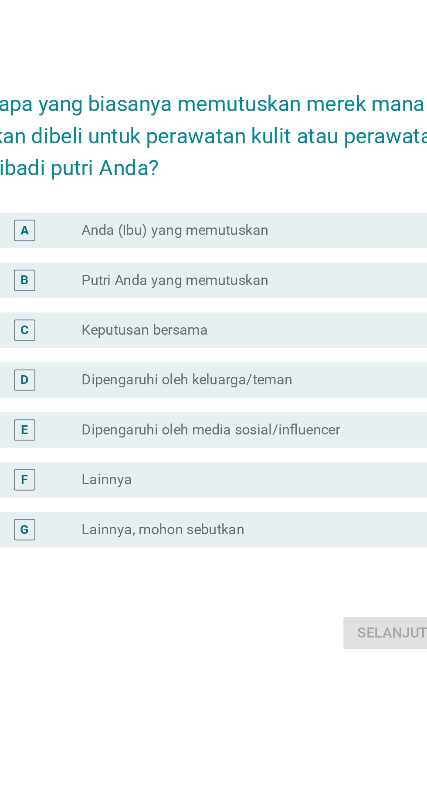
scroll to position [24, 0]
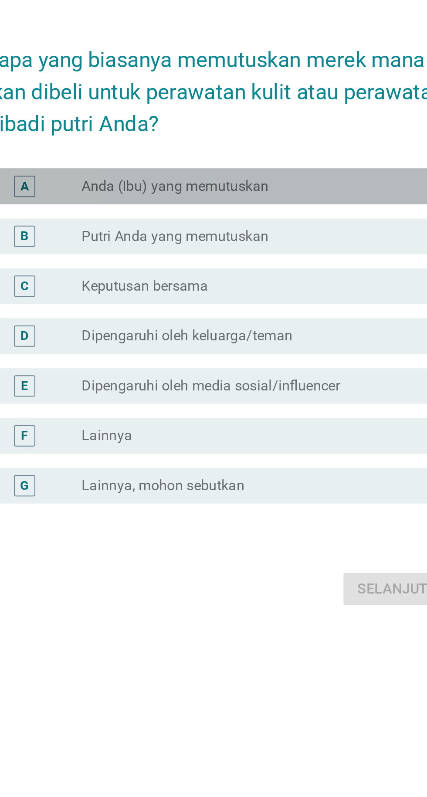
click at [296, 317] on div "tombol radio tidak dicentang Anda (Ibu) yang memutuskan" at bounding box center [232, 312] width 180 height 9
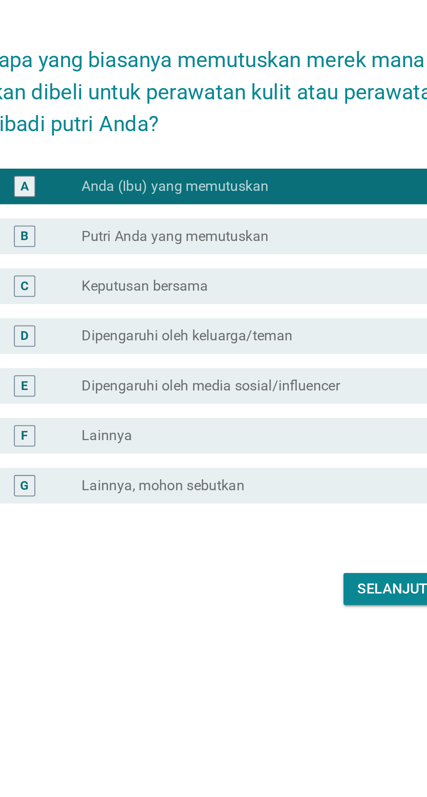
click at [292, 415] on div "tombol radio tidak dicentang Dipengaruhi oleh media sosial/influencer" at bounding box center [232, 410] width 180 height 9
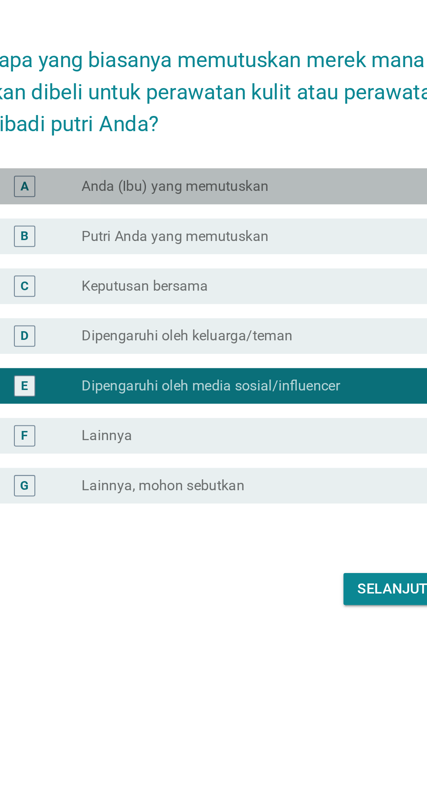
click at [281, 317] on div "tombol radio tidak dicentang Anda (Ibu) yang memutuskan" at bounding box center [232, 312] width 180 height 9
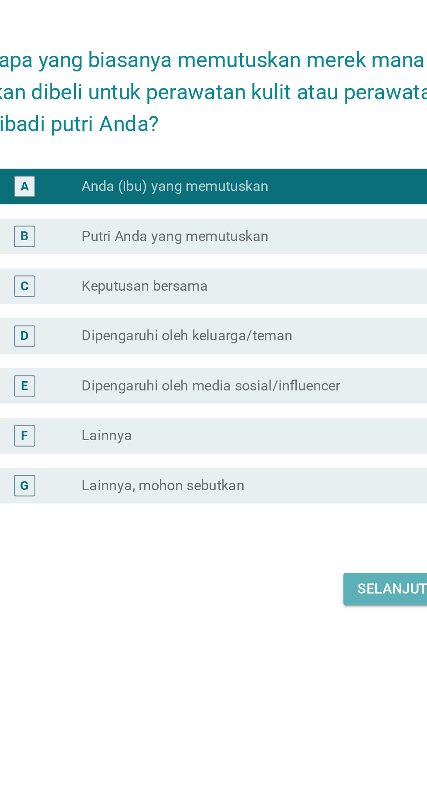
click at [294, 514] on font "Selanjutnya" at bounding box center [301, 509] width 48 height 8
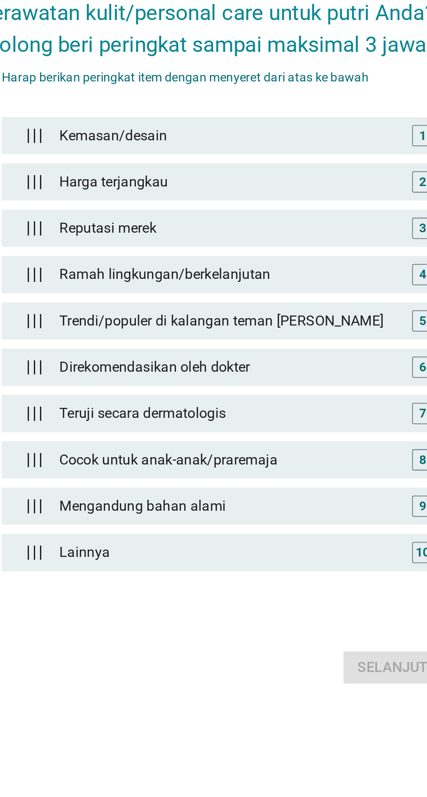
scroll to position [0, 0]
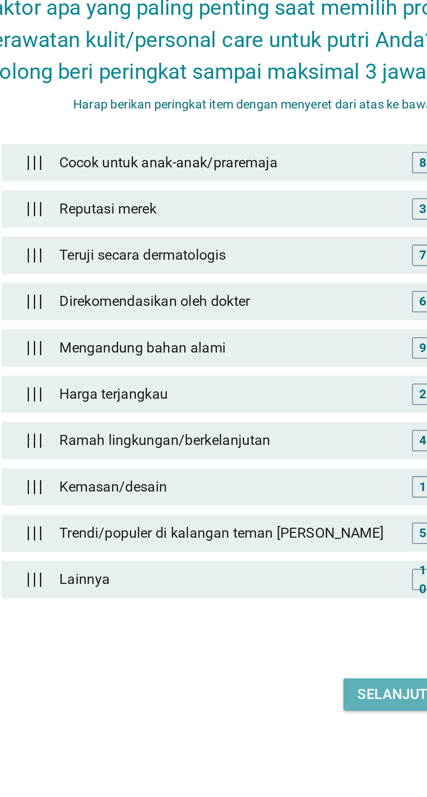
click at [303, 573] on font "Selanjutnya" at bounding box center [301, 569] width 48 height 8
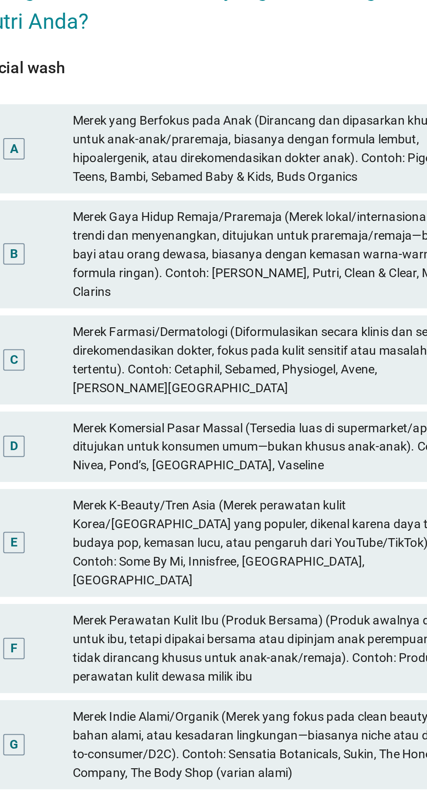
scroll to position [8, 0]
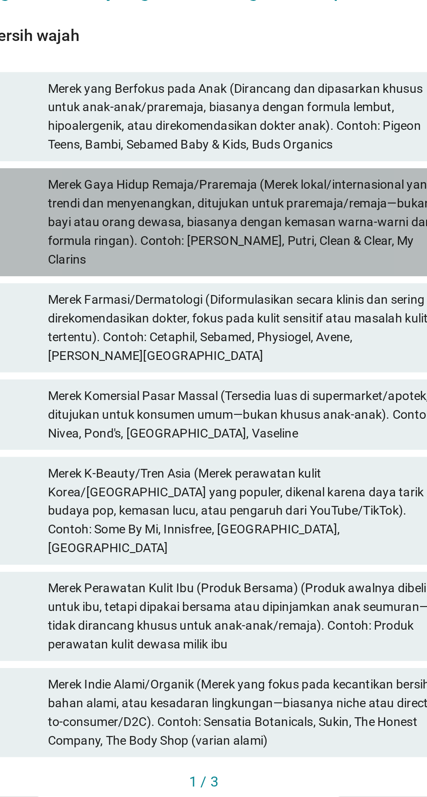
click at [297, 331] on font "Merek Gaya Hidup Remaja/Praremaja (Merek lokal/internasional yang trendi dan me…" at bounding box center [232, 308] width 191 height 46
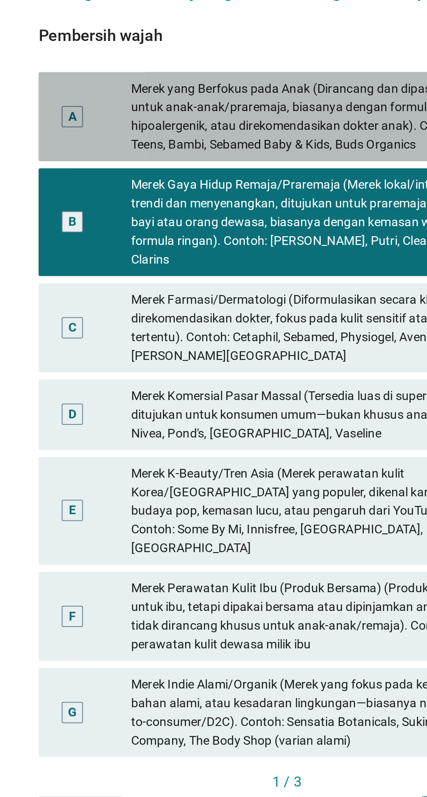
click at [261, 273] on font "Merek yang Berfokus pada Anak (Dirancang dan dipasarkan khusus untuk anak-anak/…" at bounding box center [228, 256] width 183 height 34
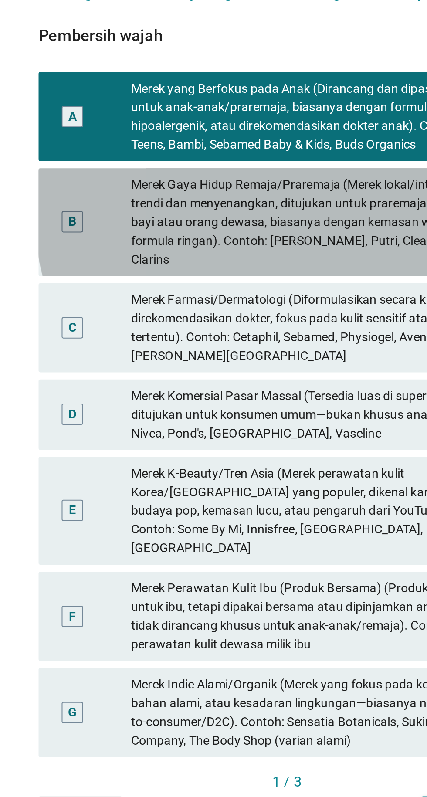
click at [259, 329] on font "Merek Gaya Hidup Remaja/Praremaja (Merek lokal/internasional yang trendi dan me…" at bounding box center [231, 308] width 189 height 44
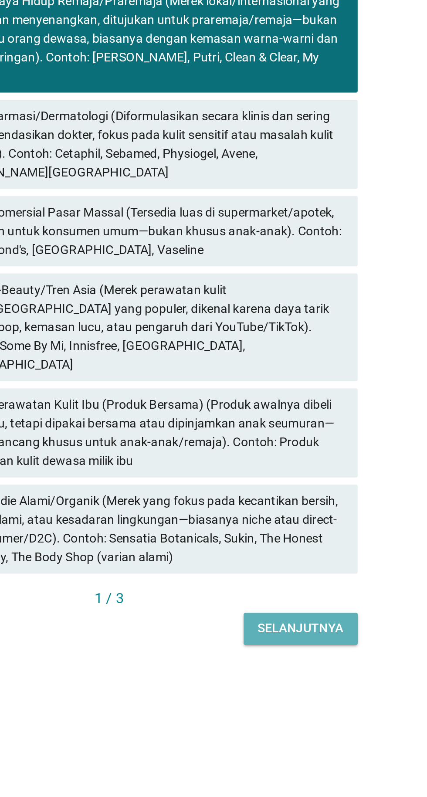
click at [328, 604] on button "Selanjutnya" at bounding box center [307, 597] width 56 height 16
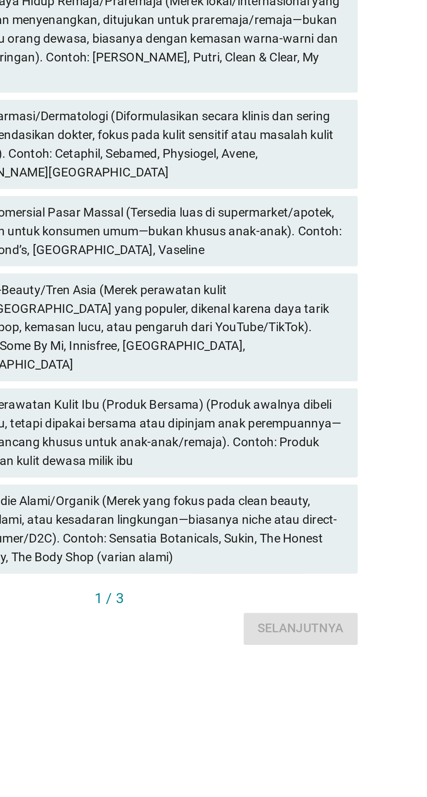
scroll to position [0, 0]
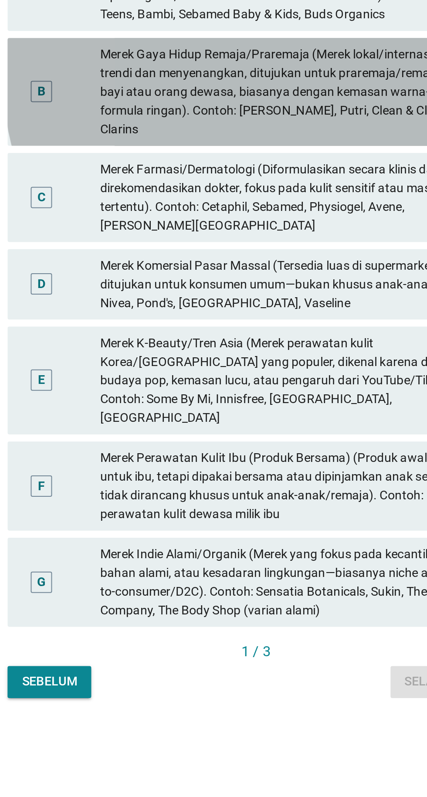
click at [283, 337] on font "Merek Gaya Hidup Remaja/Praremaja (Merek lokal/internasional yang trendi dan me…" at bounding box center [231, 316] width 189 height 44
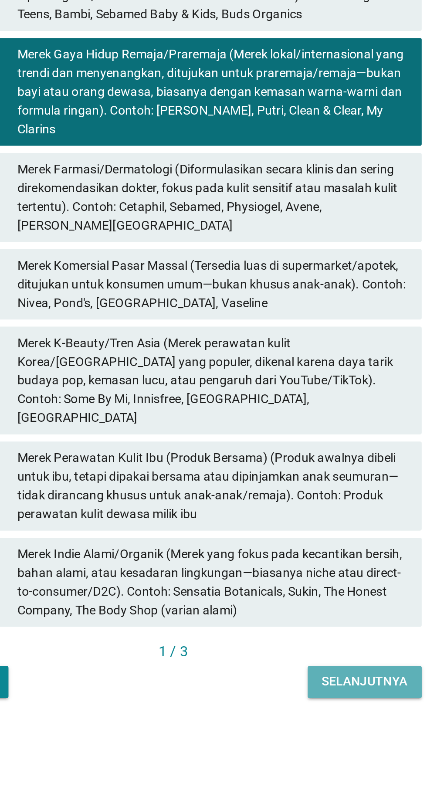
click at [314, 607] on font "Selanjutnya" at bounding box center [307, 603] width 42 height 7
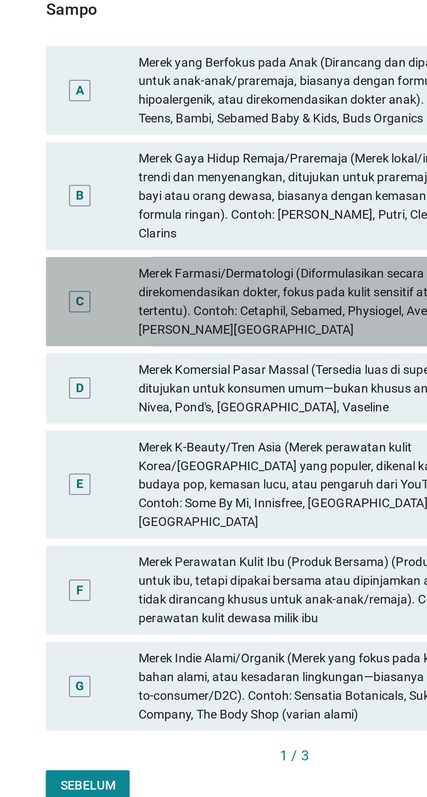
click at [249, 384] on font "Merek Farmasi/Dermatologi (Diformulasikan secara klinis dan sering direkomendas…" at bounding box center [230, 367] width 186 height 34
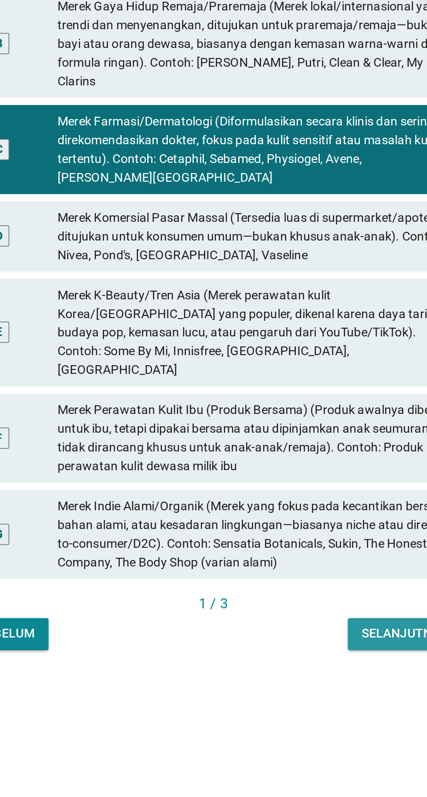
click at [302, 612] on button "Selanjutnya" at bounding box center [307, 604] width 56 height 16
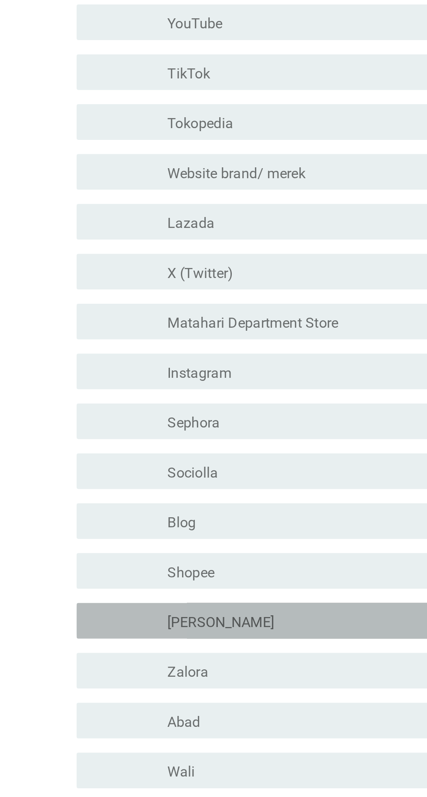
click at [210, 529] on div "memeriksa garis besar kotak centang kosong [PERSON_NAME]" at bounding box center [215, 520] width 237 height 17
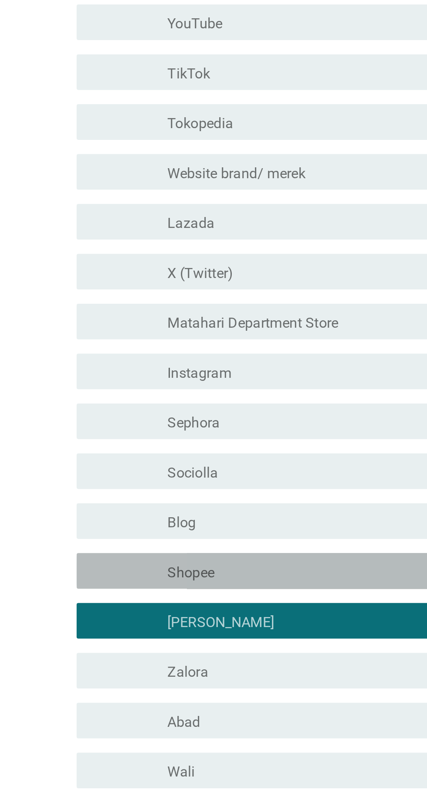
click at [216, 502] on div "garis besar kotak centang kosong Shopee" at bounding box center [235, 496] width 186 height 10
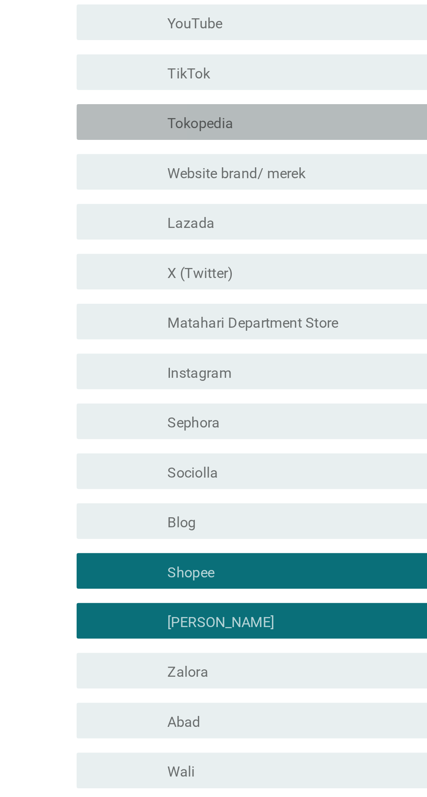
click at [106, 282] on font "memeriksa" at bounding box center [151, 276] width 94 height 10
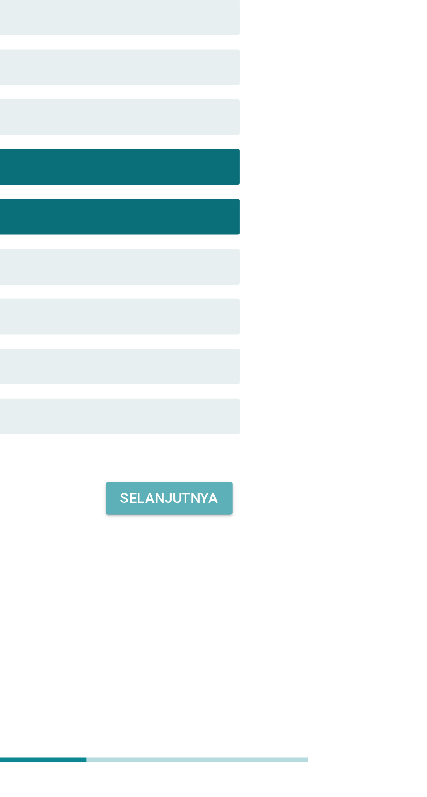
click at [313, 666] on button "Selanjutnya" at bounding box center [301, 659] width 62 height 16
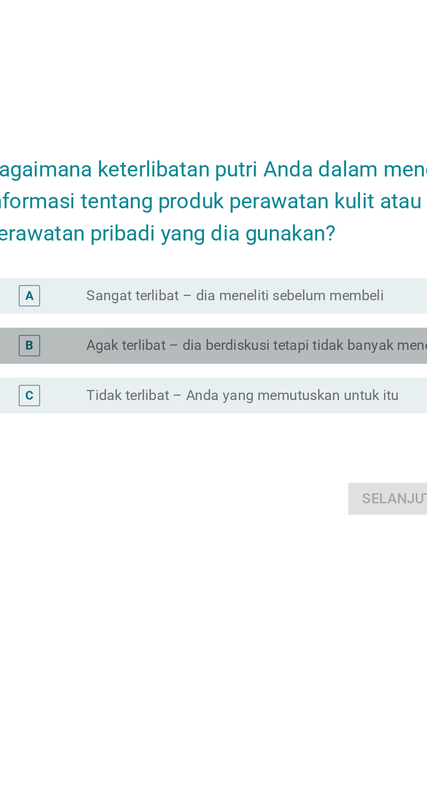
click at [158, 411] on font "Agak terlibat – dia berdiskusi tetapi tidak banyak meneliti" at bounding box center [230, 407] width 176 height 8
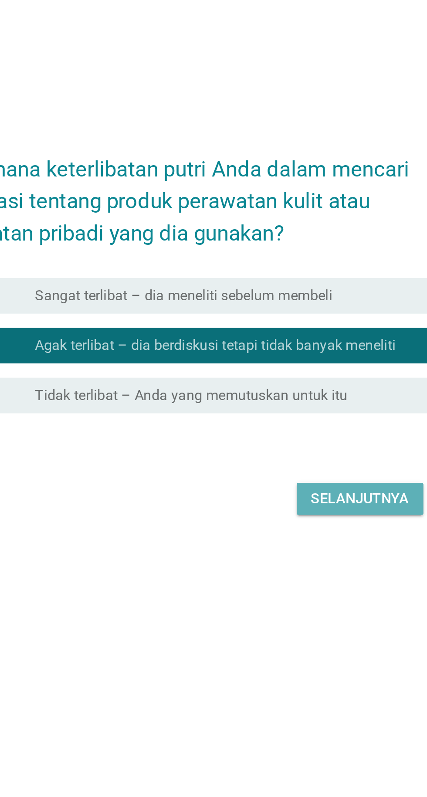
click at [299, 486] on font "Selanjutnya" at bounding box center [301, 482] width 48 height 8
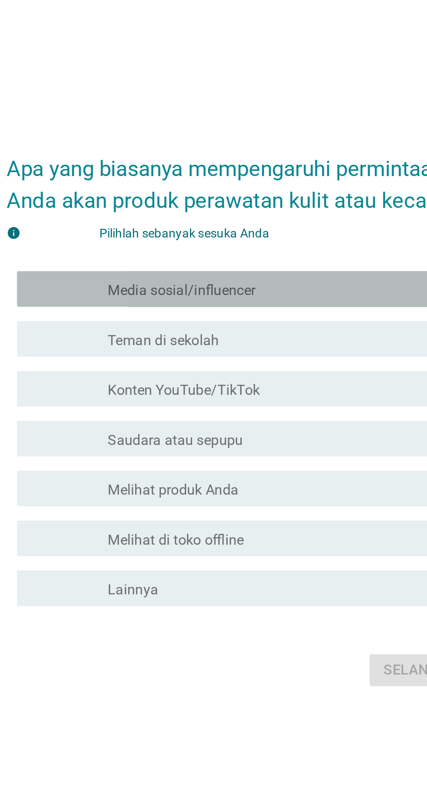
click at [147, 342] on font "Media sosial/influencer" at bounding box center [178, 338] width 72 height 8
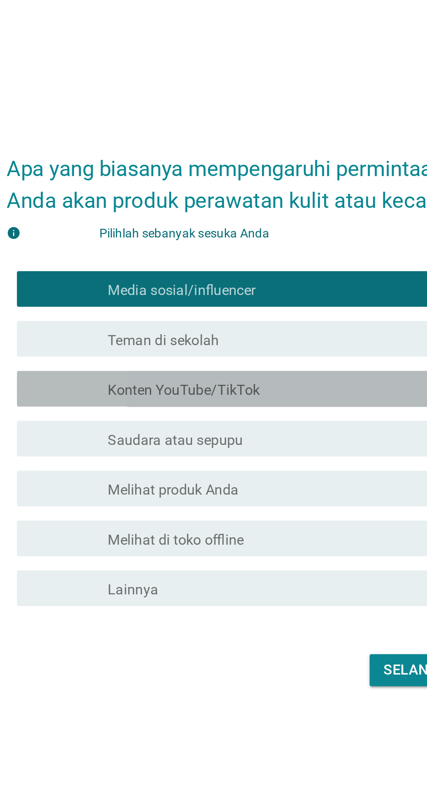
click at [279, 392] on div "garis besar kotak centang kosong Konten YouTube/TikTok" at bounding box center [235, 386] width 186 height 10
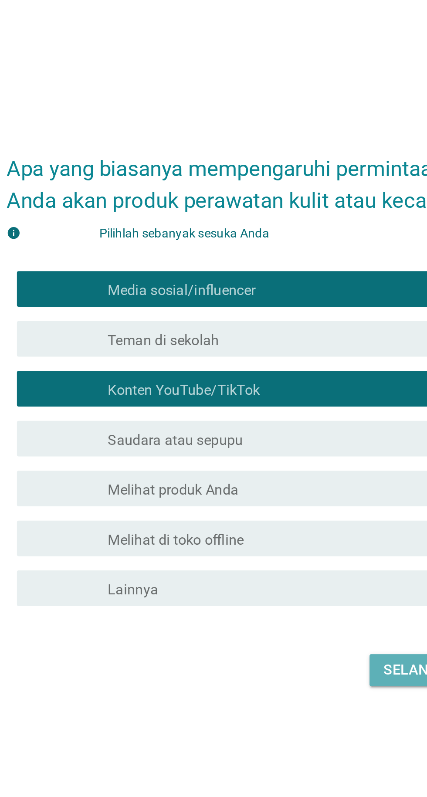
click at [289, 528] on font "Selanjutnya" at bounding box center [301, 524] width 48 height 8
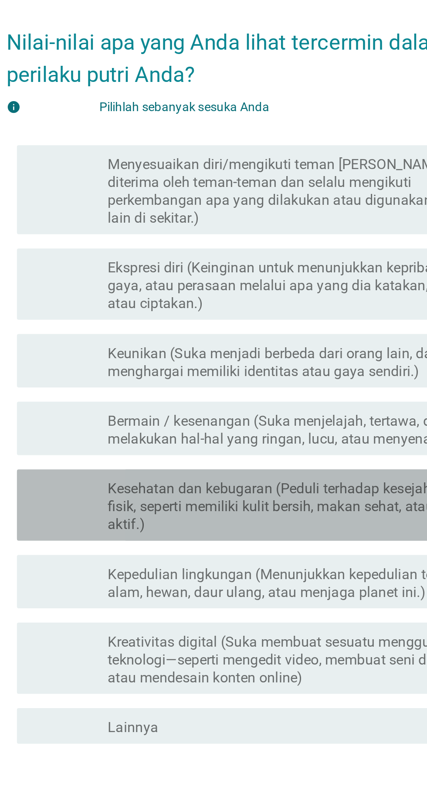
click at [252, 448] on font "Kesehatan dan kebugaran (Peduli terhadap kesejahteraan fisik, seperti memiliki …" at bounding box center [231, 435] width 178 height 26
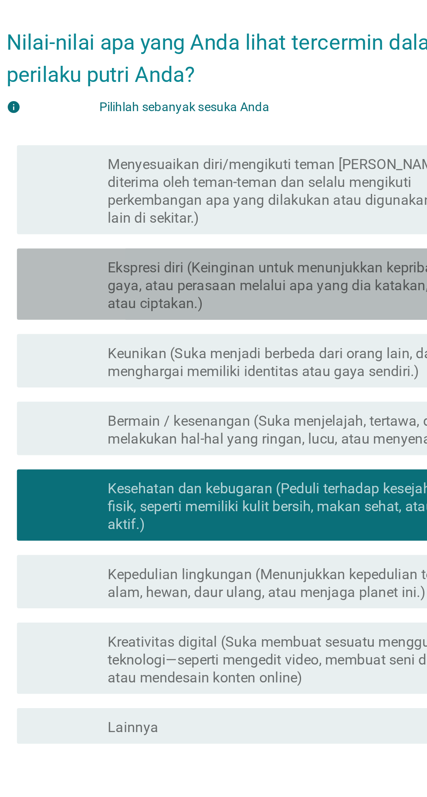
click at [273, 340] on font "Ekspresi diri (Keinginan untuk menunjukkan kepribadian, gaya, atau perasaan mel…" at bounding box center [235, 327] width 186 height 26
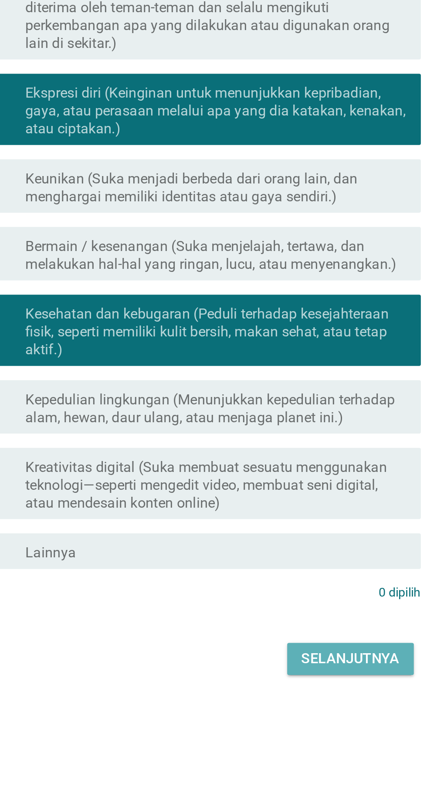
click at [308, 599] on font "Selanjutnya" at bounding box center [301, 595] width 48 height 8
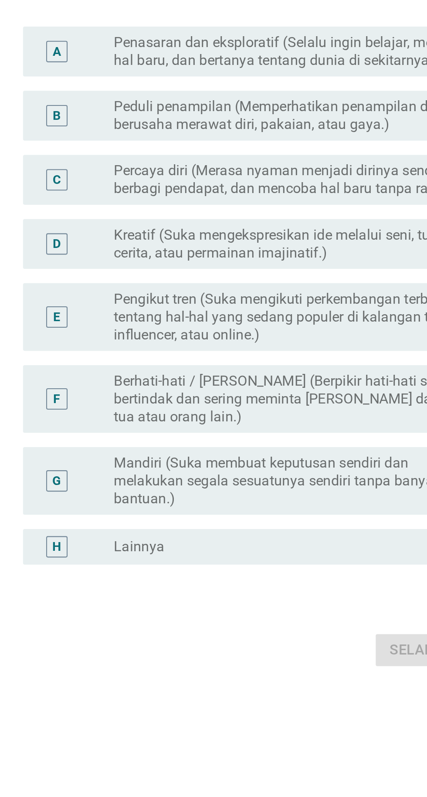
click at [279, 351] on font "Percaya diri (Merasa nyaman menjadi dirinya sendiri, berbagi pendapat, dan menc…" at bounding box center [225, 342] width 166 height 17
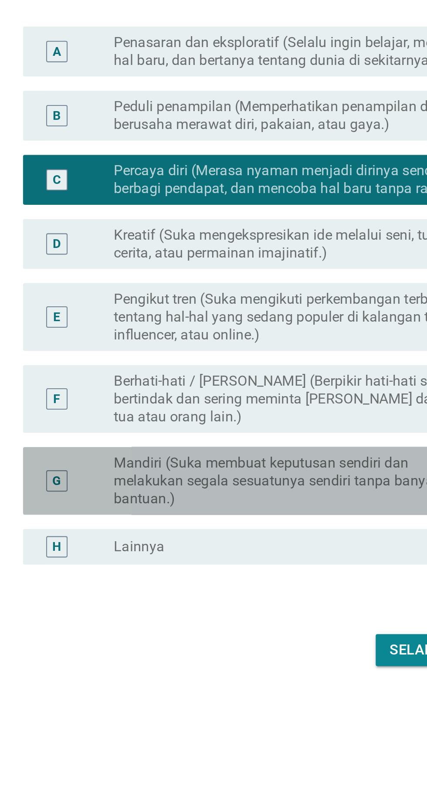
click at [259, 503] on font "Mandiri (Suka membuat keputusan sendiri dan melakukan segala sesuatunya sendiri…" at bounding box center [222, 490] width 160 height 26
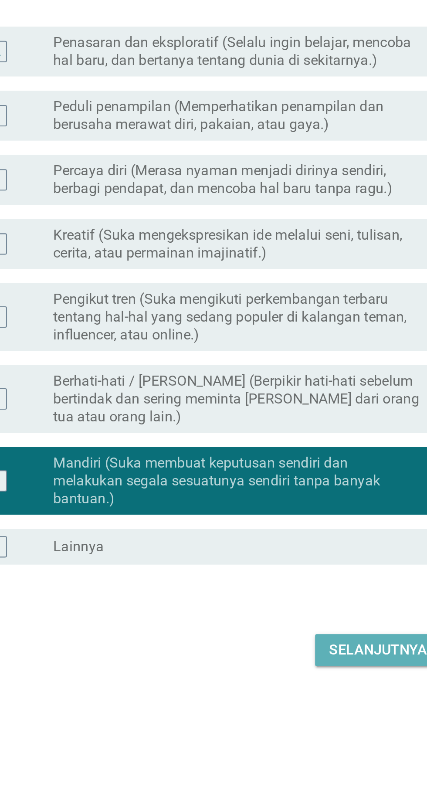
click at [294, 577] on font "Selanjutnya" at bounding box center [301, 573] width 48 height 8
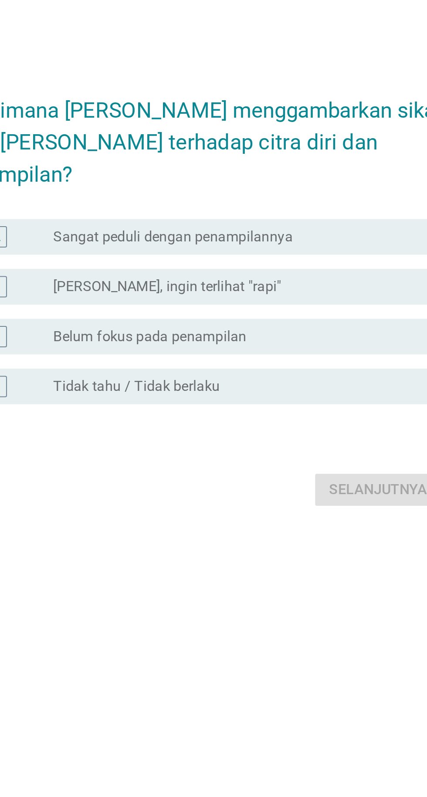
scroll to position [21, 0]
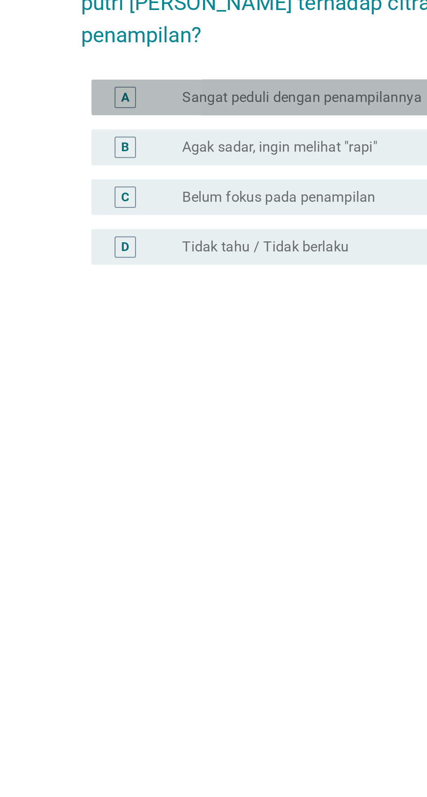
click at [254, 354] on font "Sangat peduli dengan penampilannya" at bounding box center [200, 350] width 117 height 8
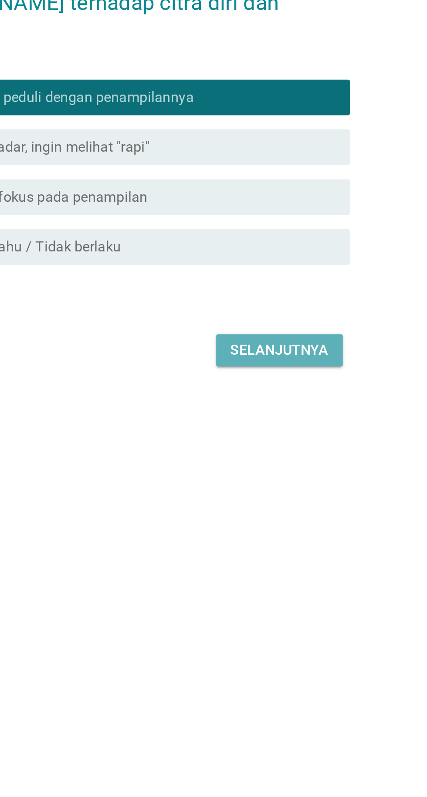
click at [305, 478] on font "Selanjutnya" at bounding box center [301, 473] width 48 height 8
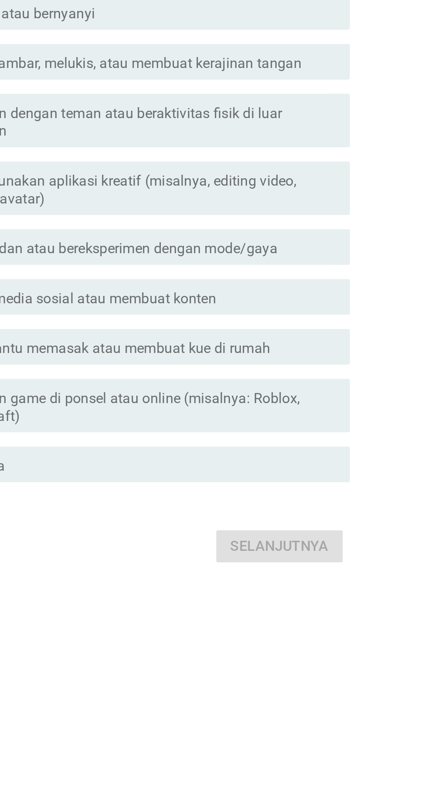
scroll to position [0, 0]
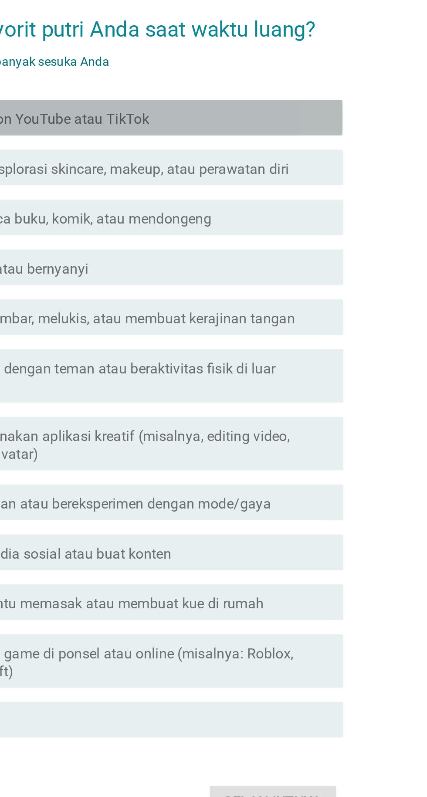
click at [319, 261] on div "garis besar kotak centang kosong Menonton YouTube atau TikTok" at bounding box center [235, 256] width 186 height 10
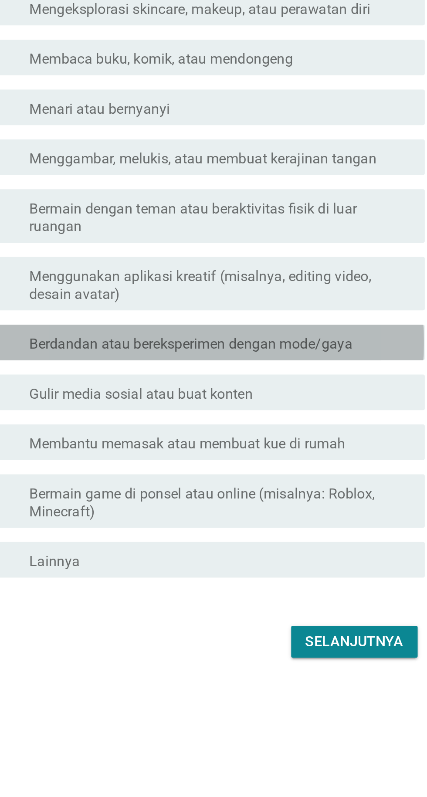
click at [295, 449] on font "Berdandan atau bereksperimen dengan mode/gaya" at bounding box center [221, 445] width 158 height 8
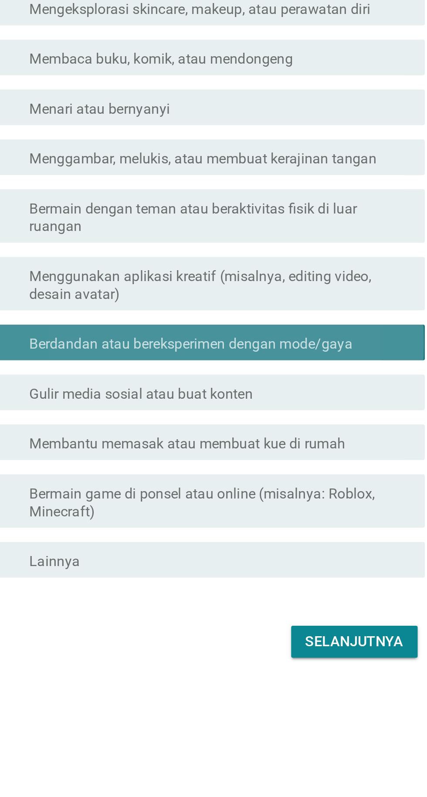
click at [288, 449] on font "Berdandan atau bereksperimen dengan mode/gaya" at bounding box center [221, 445] width 158 height 8
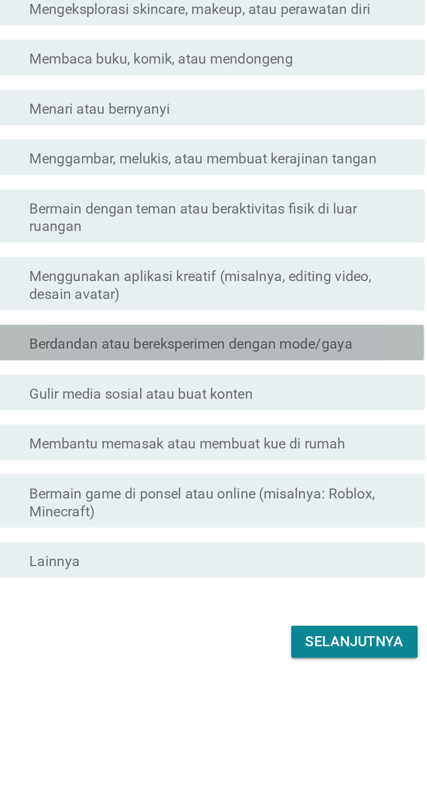
click at [285, 449] on font "Berdandan atau bereksperimen dengan mode/gaya" at bounding box center [221, 445] width 158 height 8
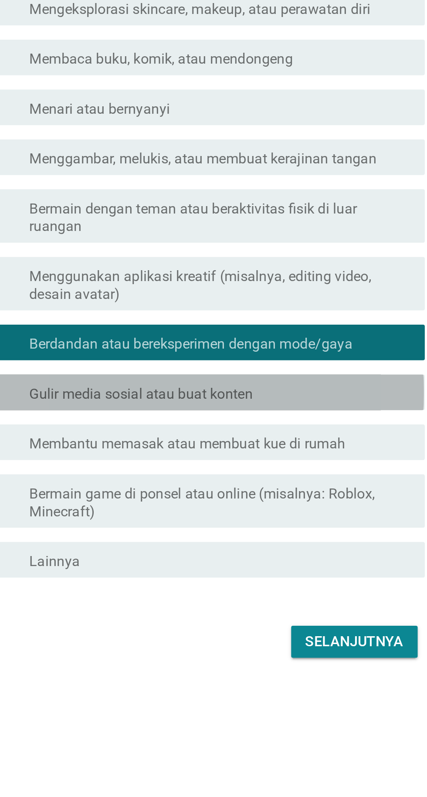
click at [268, 474] on div "garis besar kotak centang kosong Gulir media sosial atau buat konten" at bounding box center [235, 468] width 186 height 10
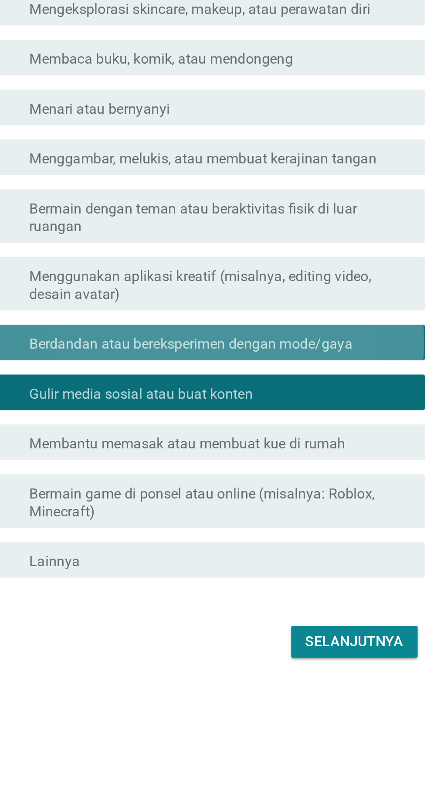
click at [281, 449] on font "Berdandan atau bereksperimen dengan mode/gaya" at bounding box center [221, 445] width 158 height 8
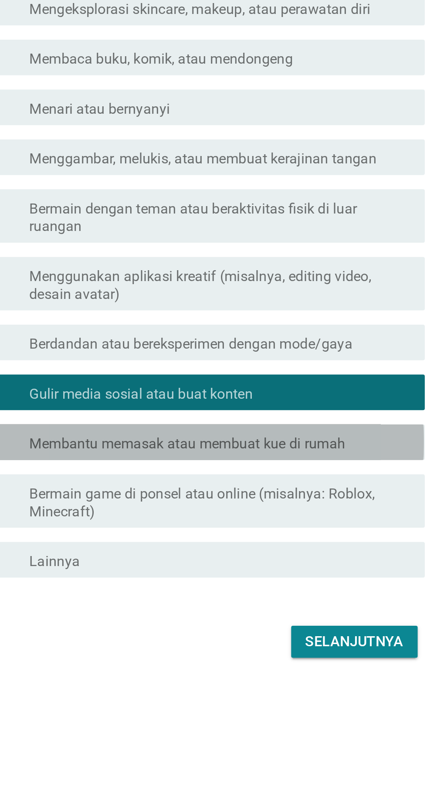
click at [306, 498] on div "garis besar kotak centang kosong Membantu memasak atau membuat kue di rumah" at bounding box center [235, 493] width 186 height 10
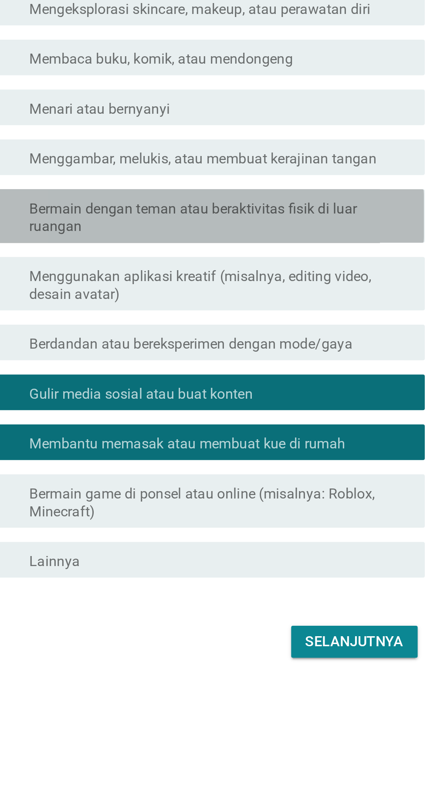
click at [314, 392] on font "Bermain dengan teman atau beraktivitas fisik di luar ruangan" at bounding box center [235, 382] width 186 height 17
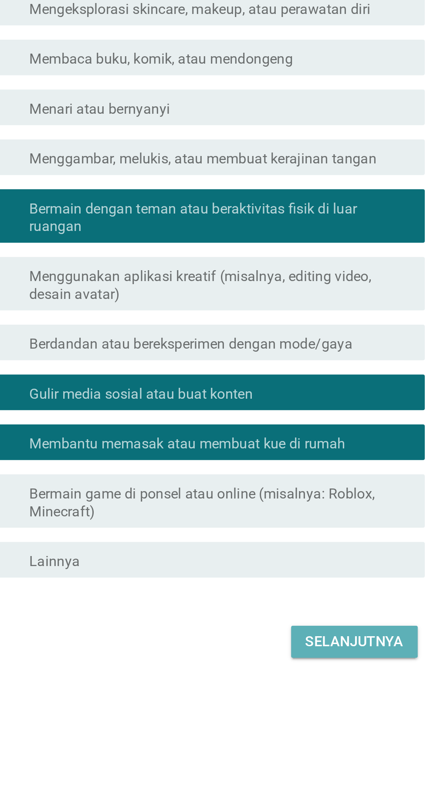
click at [313, 594] on font "Selanjutnya" at bounding box center [301, 590] width 48 height 8
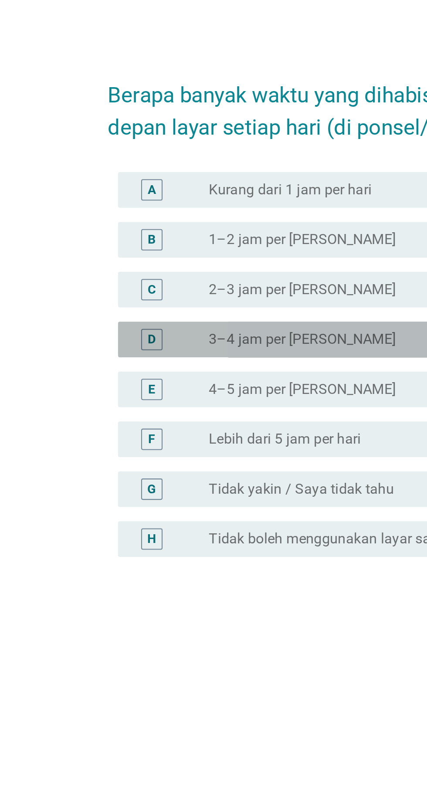
click at [219, 392] on div "tombol radio tidak dicentang 3–4 jam per hari" at bounding box center [232, 387] width 180 height 9
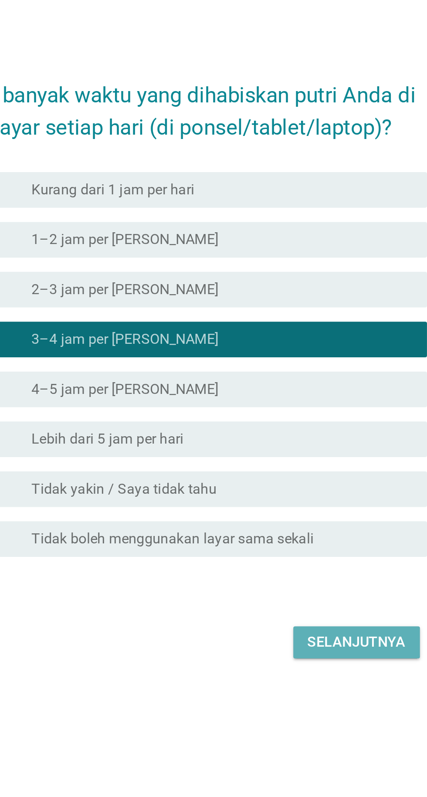
click at [301, 539] on font "Selanjutnya" at bounding box center [301, 535] width 48 height 8
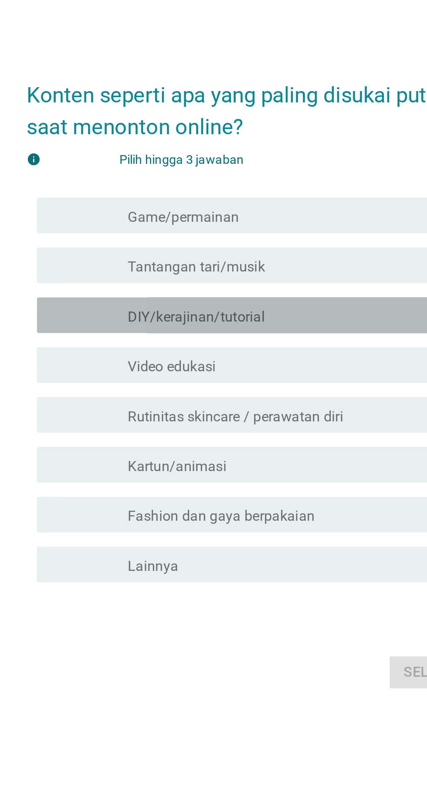
click at [248, 373] on div "garis besar kotak centang kosong DIY/kerajinan/tutorial" at bounding box center [235, 368] width 186 height 10
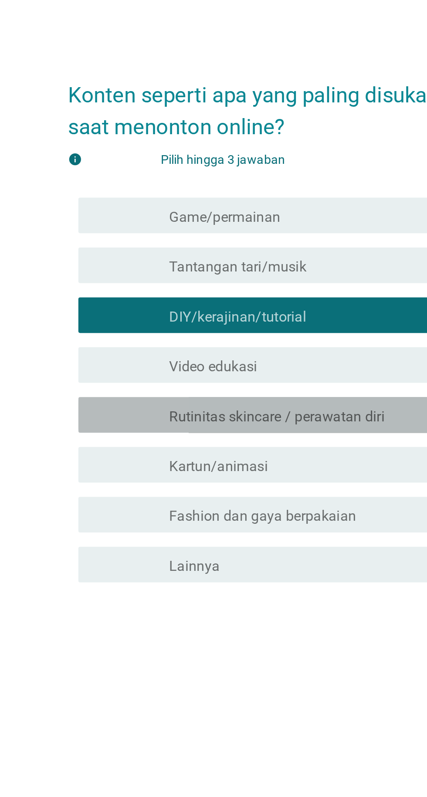
click at [233, 422] on font "Rutinitas skincare / perawatan diri" at bounding box center [194, 417] width 105 height 8
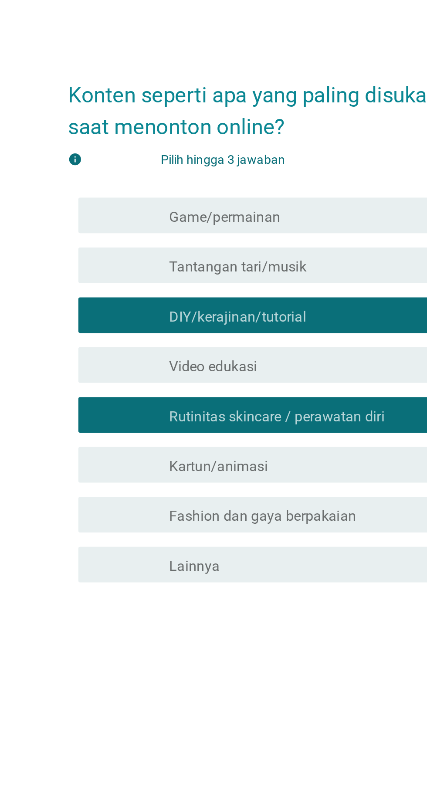
click at [221, 471] on font "Fashion dan gaya berpakaian" at bounding box center [187, 466] width 91 height 8
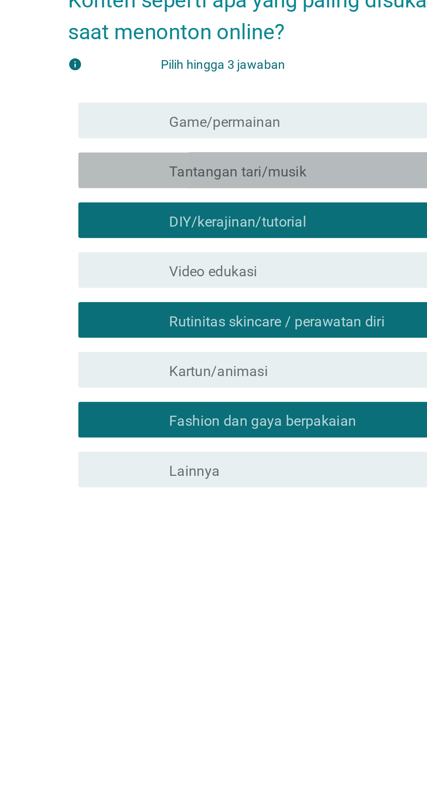
click at [243, 352] on div "memeriksa garis besar kotak centang kosong Tantangan tari/musik" at bounding box center [215, 343] width 237 height 17
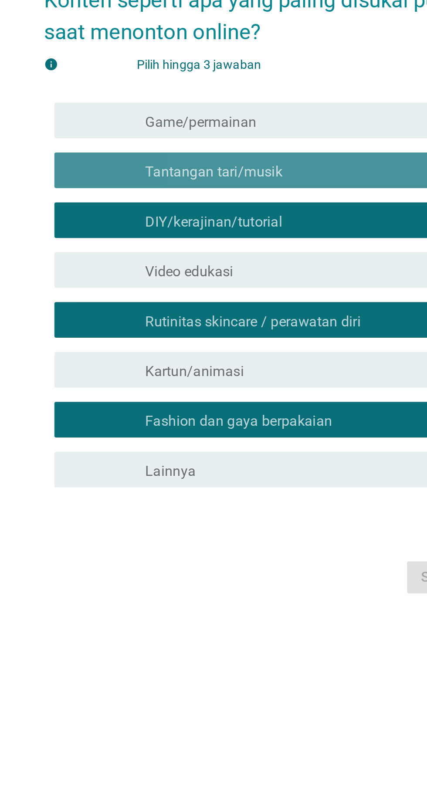
click at [260, 349] on div "garis besar kotak centang kosong Tantangan tari/musik" at bounding box center [235, 344] width 186 height 10
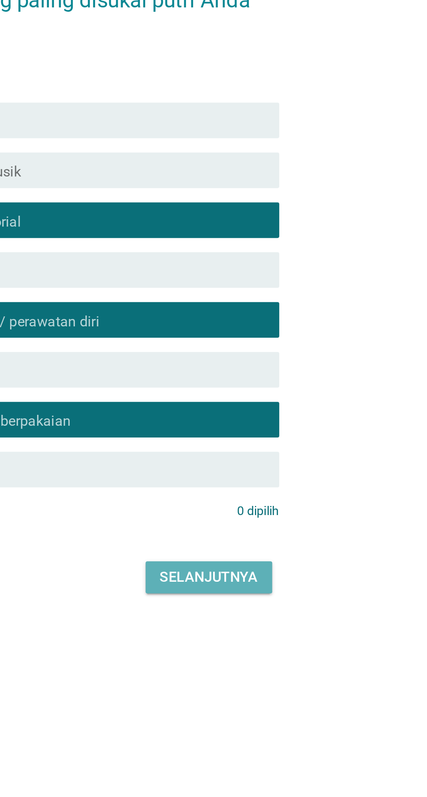
click at [312, 547] on font "Selanjutnya" at bounding box center [301, 543] width 48 height 8
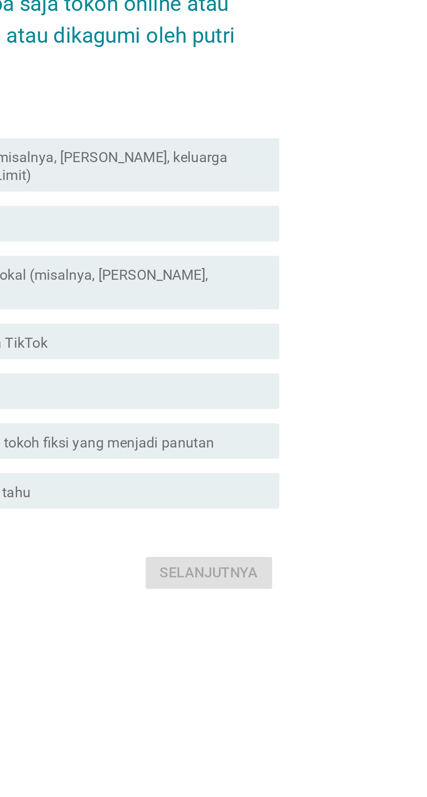
scroll to position [14, 0]
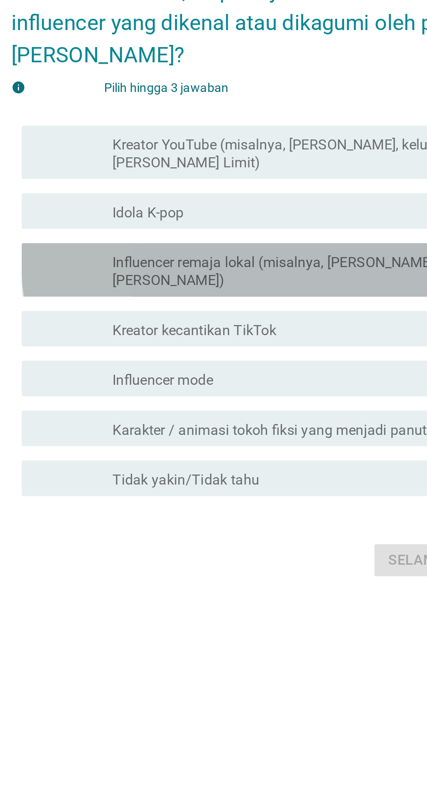
click at [279, 394] on font "Influencer remaja lokal (misalnya, [PERSON_NAME], [PERSON_NAME])" at bounding box center [221, 385] width 159 height 17
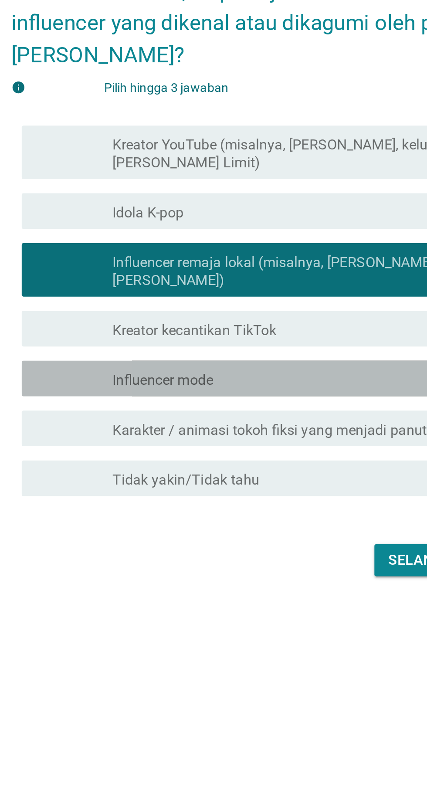
click at [271, 443] on div "garis besar kotak centang kosong Influencer mode" at bounding box center [235, 438] width 186 height 10
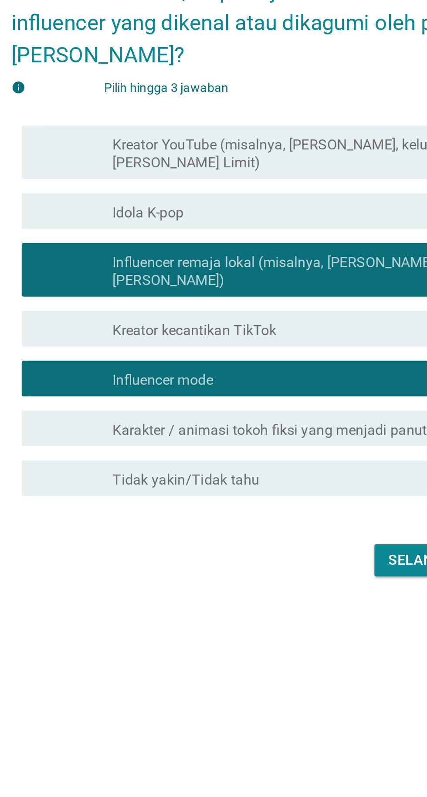
click at [271, 419] on div "garis besar kotak centang kosong Kreator kecantikan TikTok" at bounding box center [235, 413] width 186 height 10
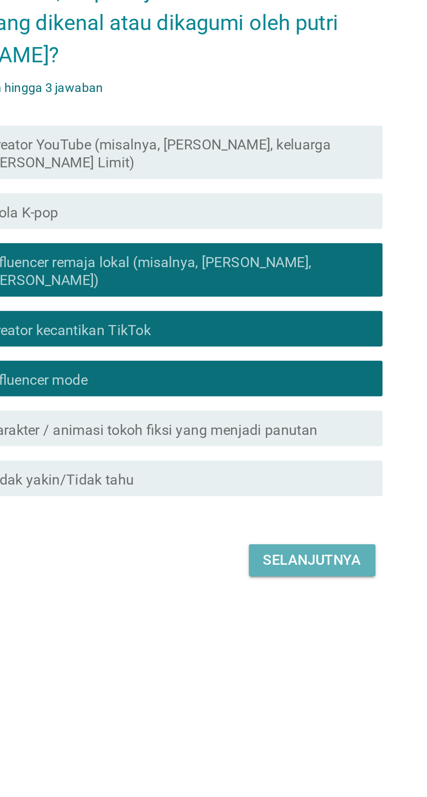
click at [309, 531] on font "Selanjutnya" at bounding box center [301, 526] width 48 height 8
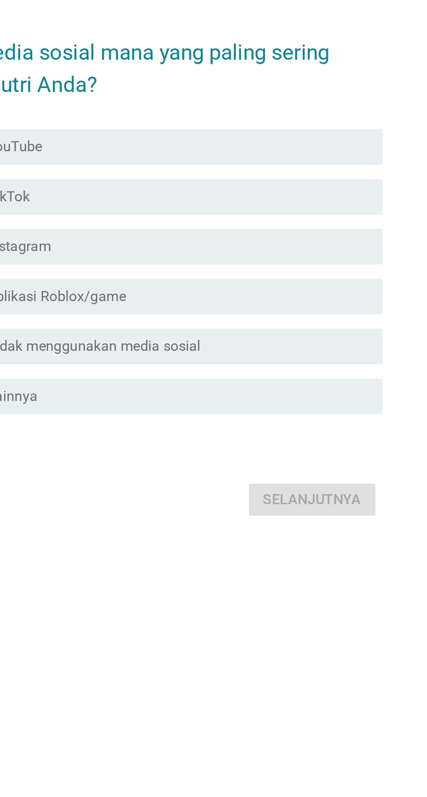
scroll to position [21, 0]
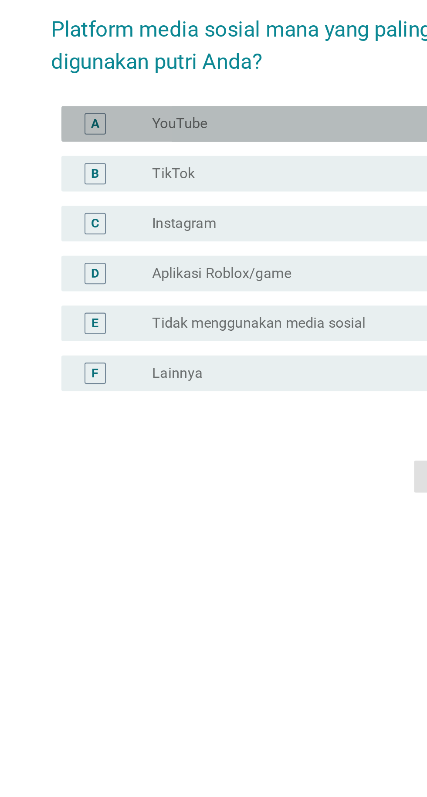
click at [254, 322] on div "tombol radio tidak dicentang YouTube" at bounding box center [232, 317] width 180 height 9
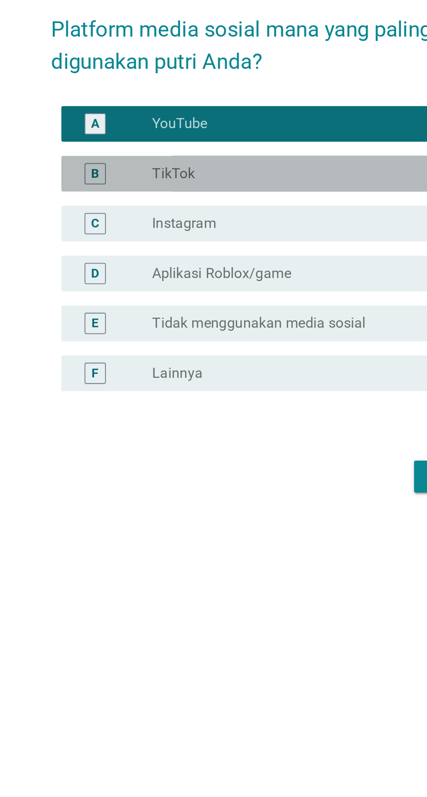
click at [251, 346] on div "tombol radio tidak dicentang TikTok" at bounding box center [232, 342] width 180 height 9
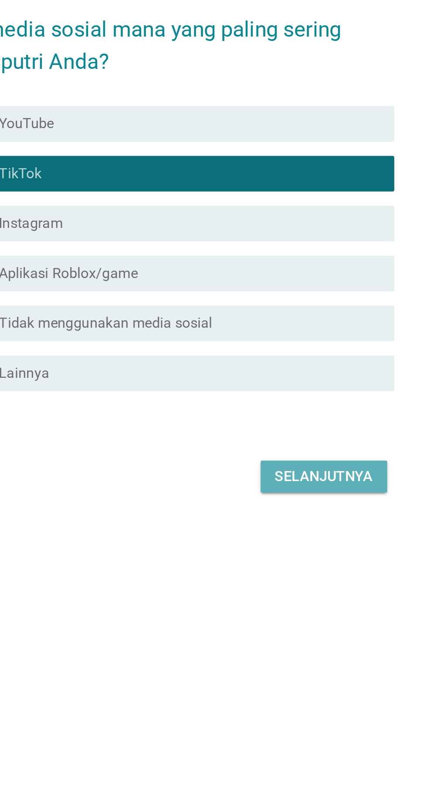
click at [299, 494] on font "Selanjutnya" at bounding box center [301, 490] width 48 height 8
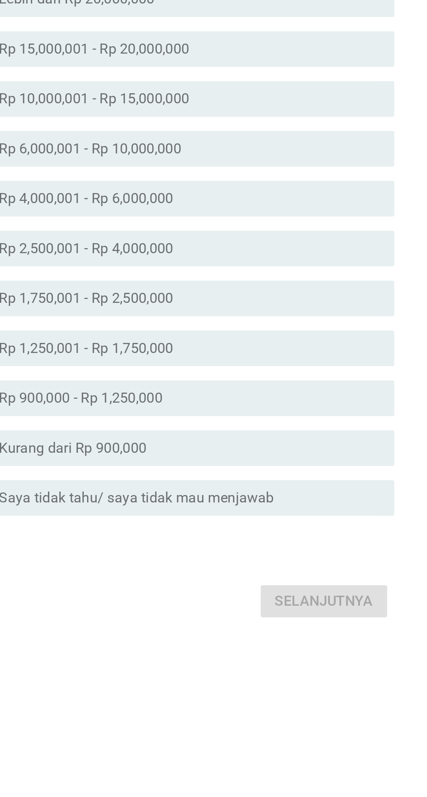
scroll to position [0, 0]
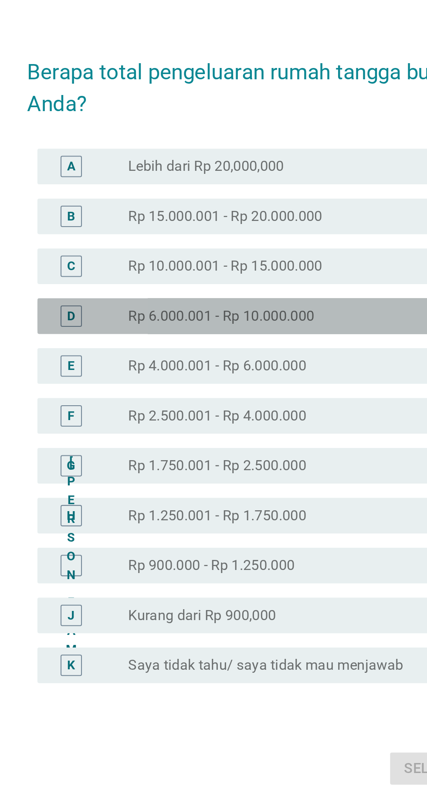
click at [257, 355] on div "tombol radio tidak dicentang Rp 6.000.001 - Rp 10.000.000" at bounding box center [232, 350] width 180 height 9
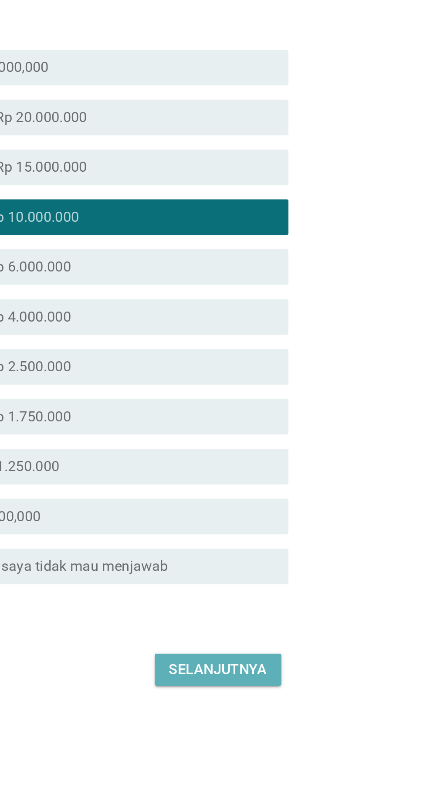
click at [308, 576] on font "Selanjutnya" at bounding box center [301, 572] width 48 height 8
